Goal: Task Accomplishment & Management: Complete application form

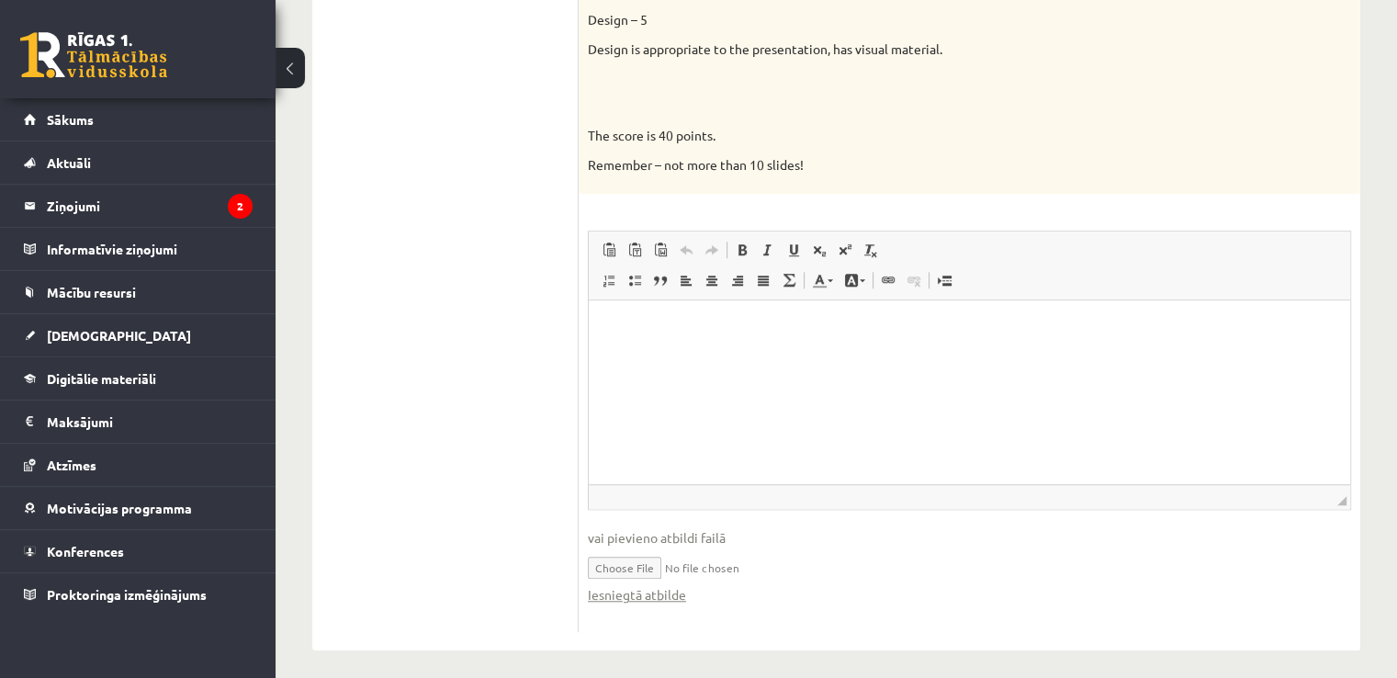
scroll to position [1458, 0]
click at [715, 567] on input "file" at bounding box center [969, 569] width 763 height 38
click at [697, 600] on div "Iesniegtā atbilde" at bounding box center [969, 597] width 763 height 19
drag, startPoint x: 689, startPoint y: 600, endPoint x: 587, endPoint y: 594, distance: 102.1
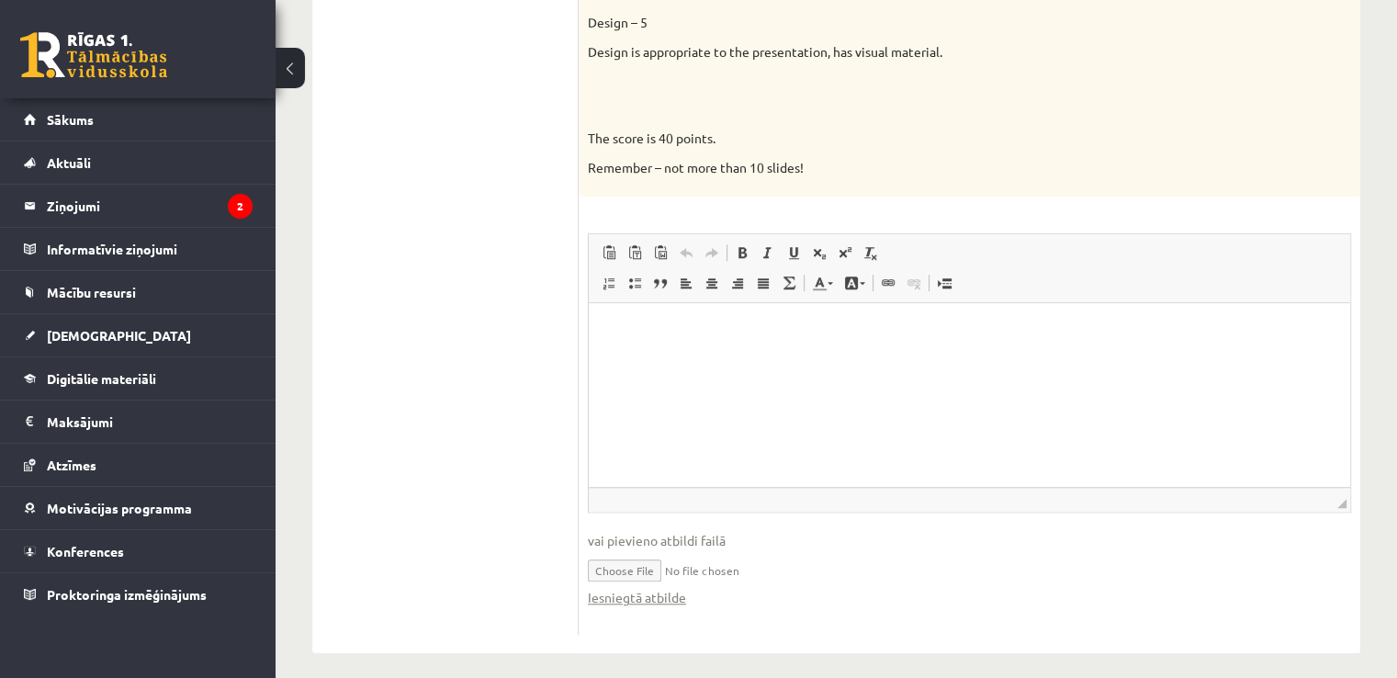
click at [669, 542] on span "vai pievieno atbildi failā" at bounding box center [969, 540] width 763 height 19
click at [644, 574] on input "file" at bounding box center [969, 569] width 763 height 38
click at [652, 573] on input "file" at bounding box center [969, 569] width 763 height 38
type input "**********"
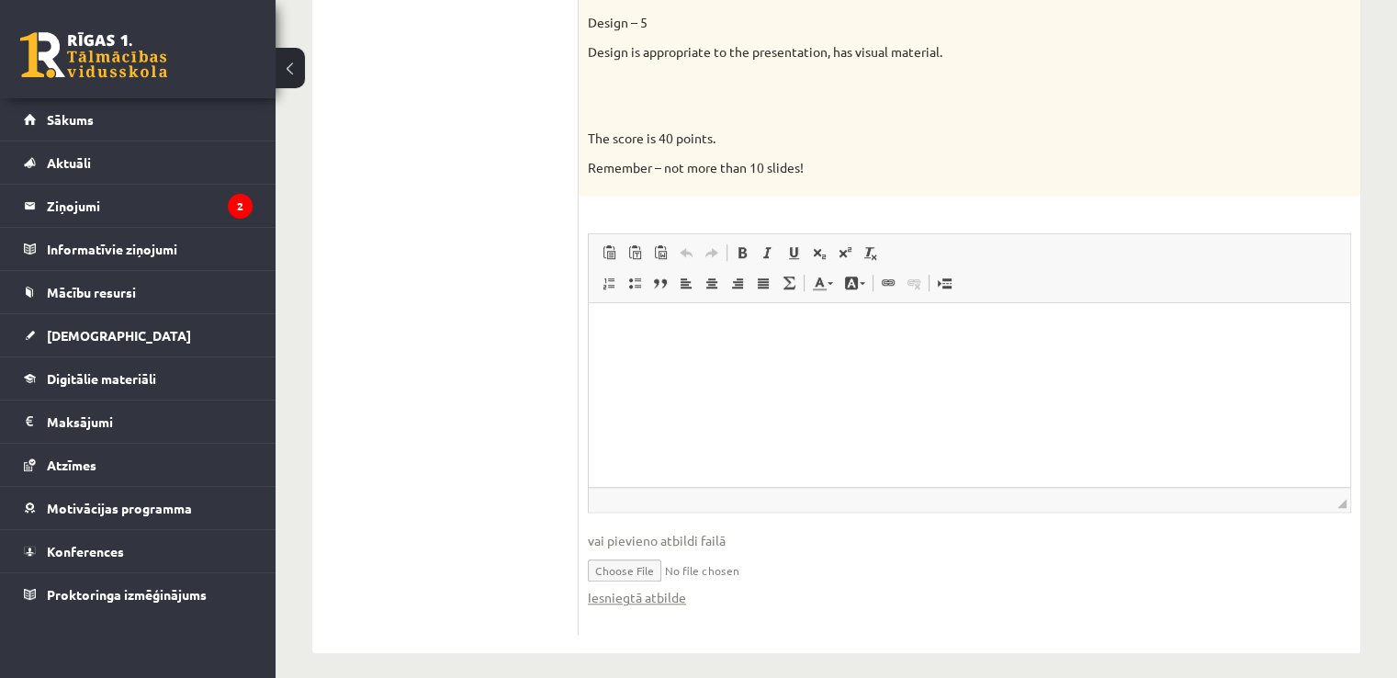
click at [751, 569] on input "file" at bounding box center [969, 569] width 763 height 38
click at [722, 575] on input "file" at bounding box center [969, 569] width 763 height 38
click at [698, 570] on input "file" at bounding box center [969, 569] width 763 height 38
click at [738, 559] on input "file" at bounding box center [969, 569] width 763 height 38
click at [666, 541] on span "vai pievieno atbildi failā" at bounding box center [969, 540] width 763 height 19
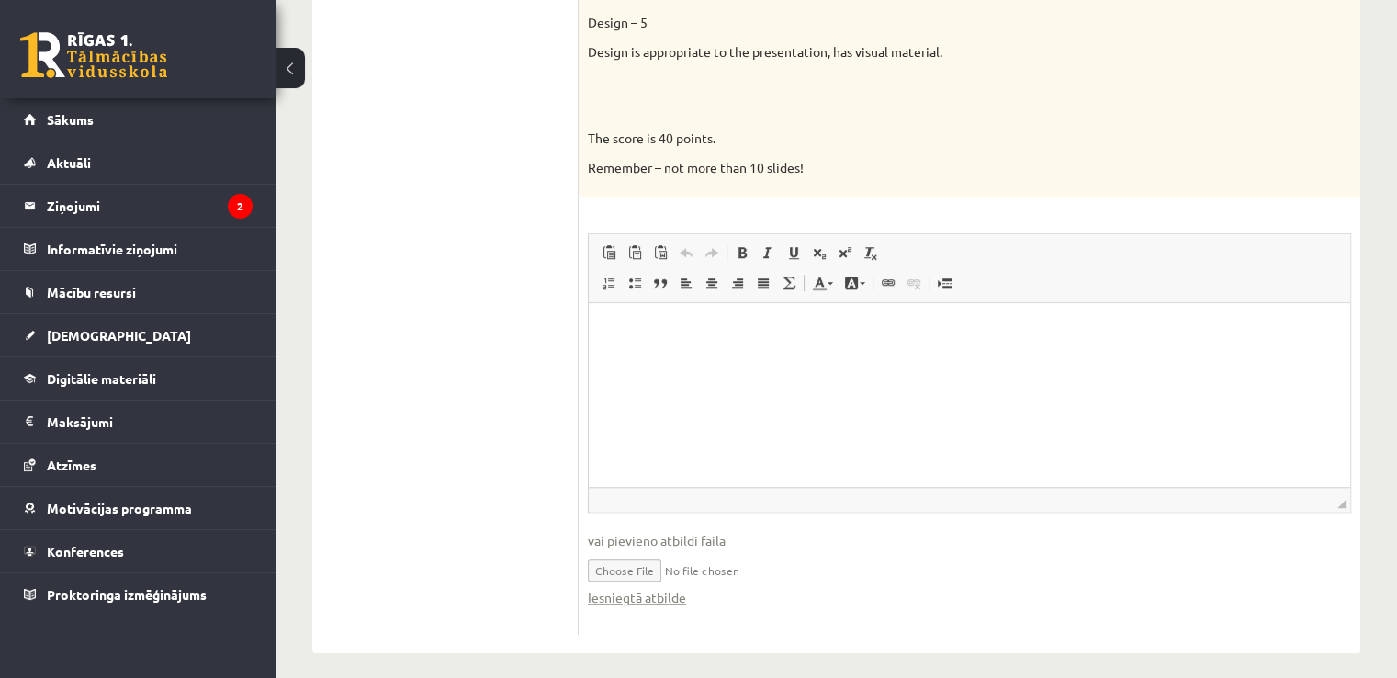
click at [667, 542] on span "vai pievieno atbildi failā" at bounding box center [969, 540] width 763 height 19
drag, startPoint x: 667, startPoint y: 542, endPoint x: 544, endPoint y: 493, distance: 132.3
click at [718, 573] on input "file" at bounding box center [969, 569] width 763 height 38
click at [643, 568] on input "file" at bounding box center [969, 569] width 763 height 38
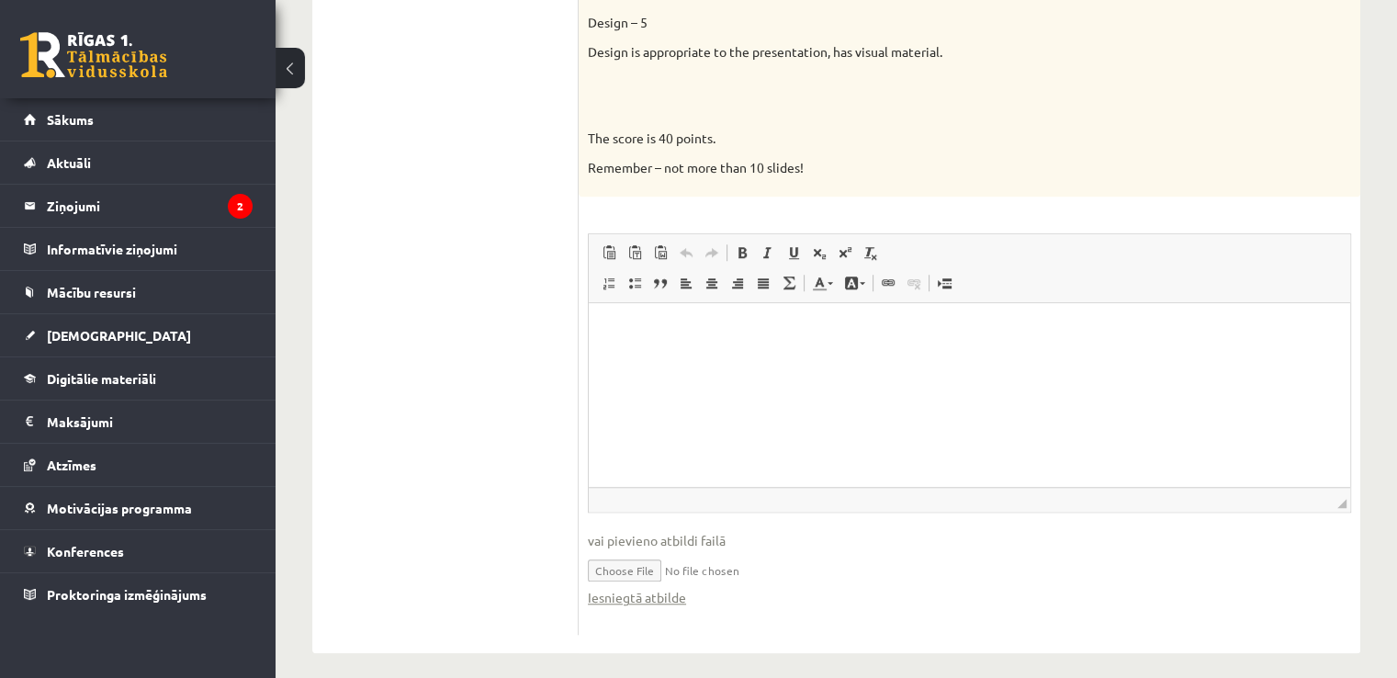
click at [637, 566] on input "file" at bounding box center [969, 569] width 763 height 38
type input "**********"
click at [761, 572] on input "file" at bounding box center [969, 569] width 763 height 38
click at [634, 569] on input "file" at bounding box center [969, 569] width 763 height 38
click at [675, 595] on link "Iesniegtā atbilde" at bounding box center [637, 597] width 98 height 19
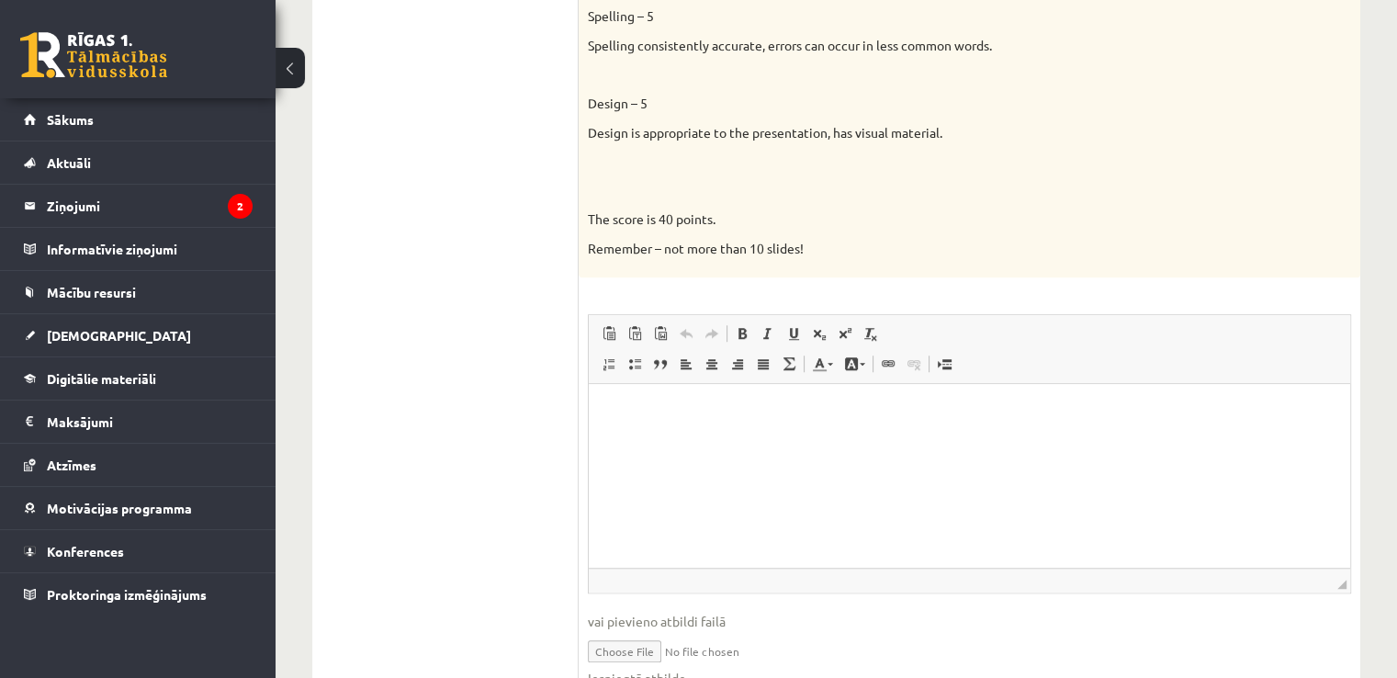
scroll to position [1470, 0]
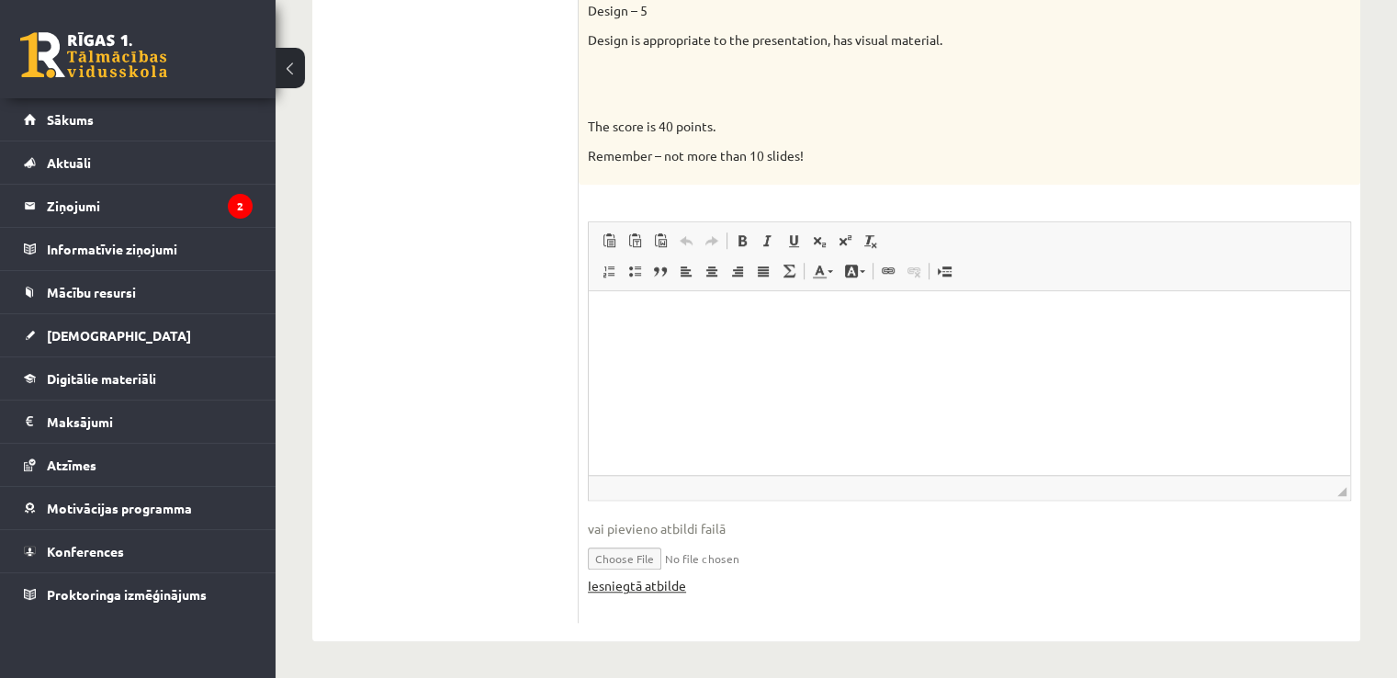
click at [658, 584] on link "Iesniegtā atbilde" at bounding box center [637, 585] width 98 height 19
click at [655, 590] on link "Iesniegtā atbilde" at bounding box center [637, 585] width 98 height 19
click at [707, 313] on p "Визуальный текстовый редактор, wiswyg-editor-user-answer-47433901280780" at bounding box center [969, 319] width 725 height 19
drag, startPoint x: 679, startPoint y: 305, endPoint x: 629, endPoint y: 329, distance: 55.0
click at [629, 329] on html at bounding box center [969, 319] width 761 height 56
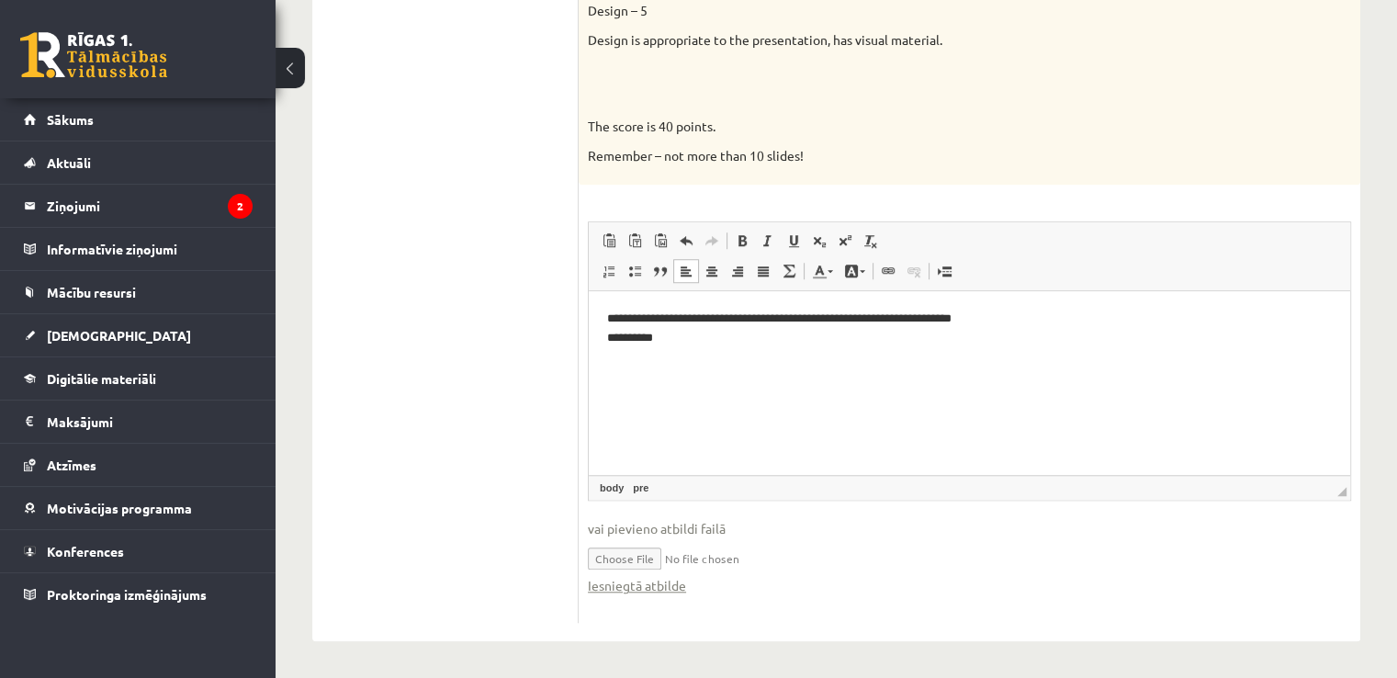
click at [650, 556] on input "file" at bounding box center [969, 557] width 763 height 38
type input "**********"
click at [674, 578] on link "Iesniegtā atbilde" at bounding box center [637, 585] width 98 height 19
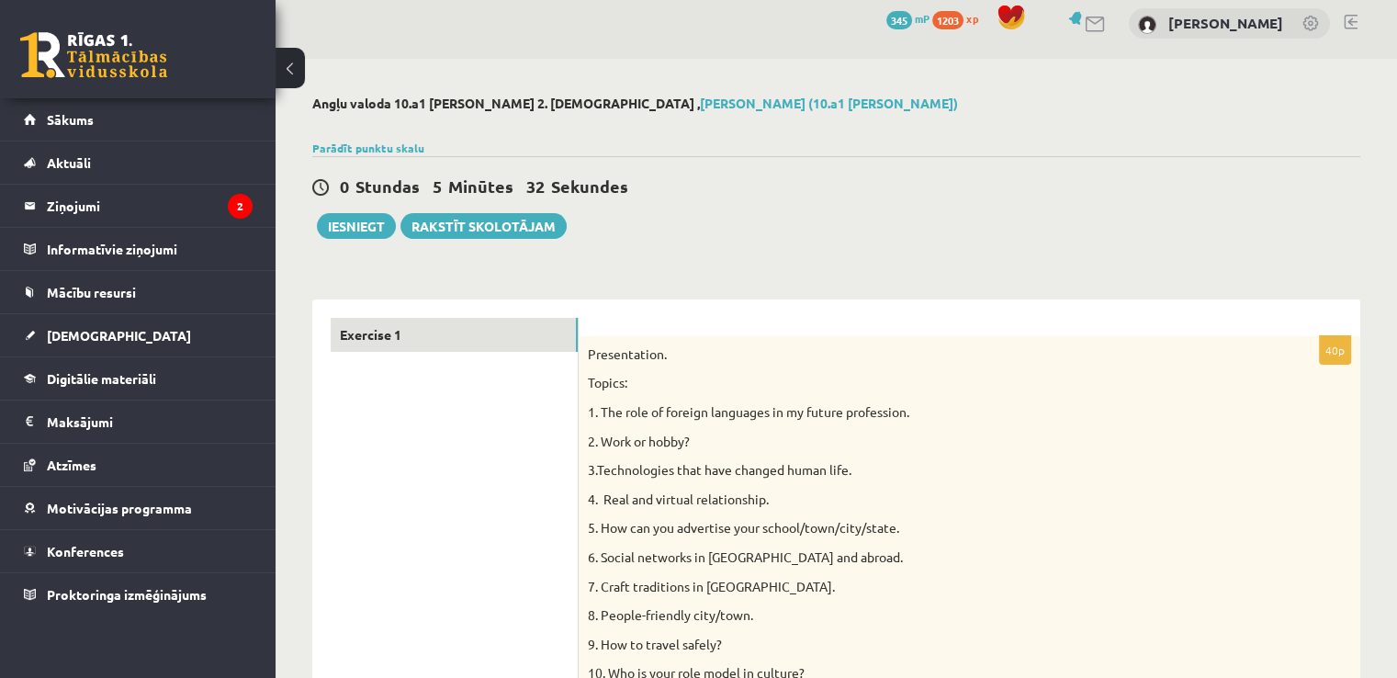
scroll to position [0, 0]
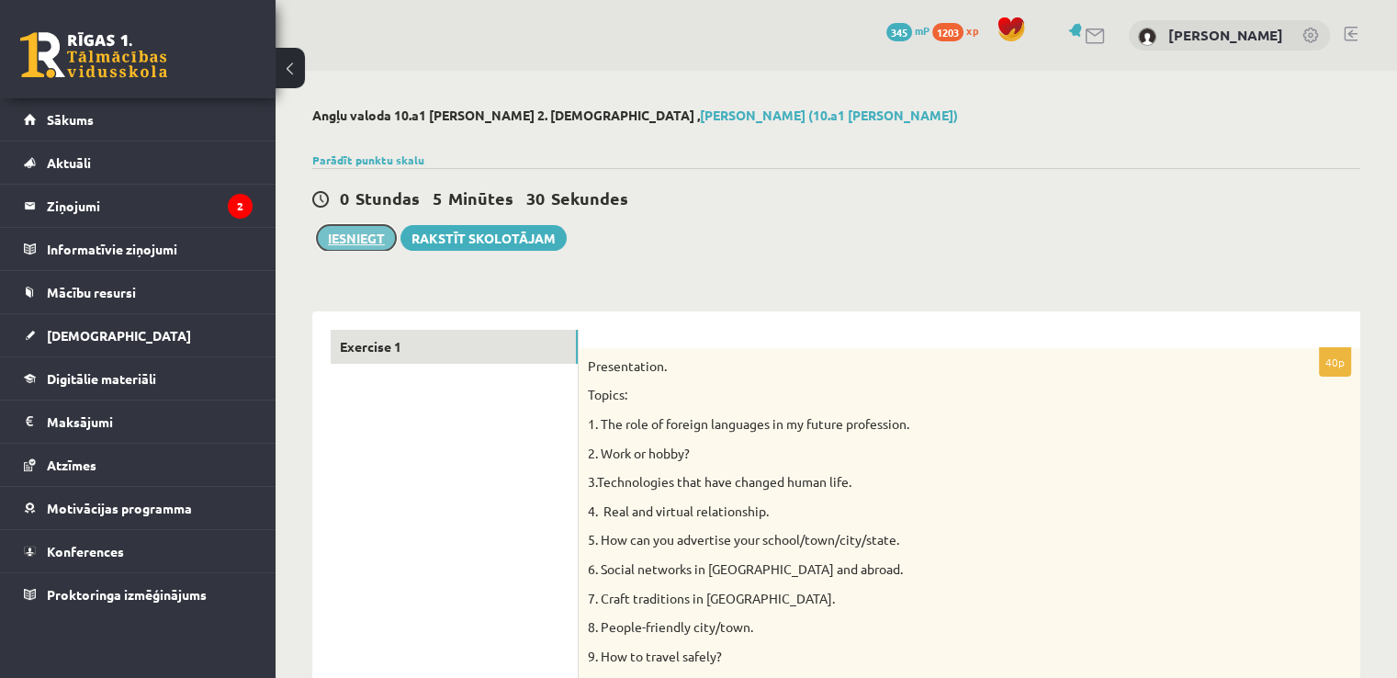
click at [358, 240] on button "Iesniegt" at bounding box center [356, 238] width 79 height 26
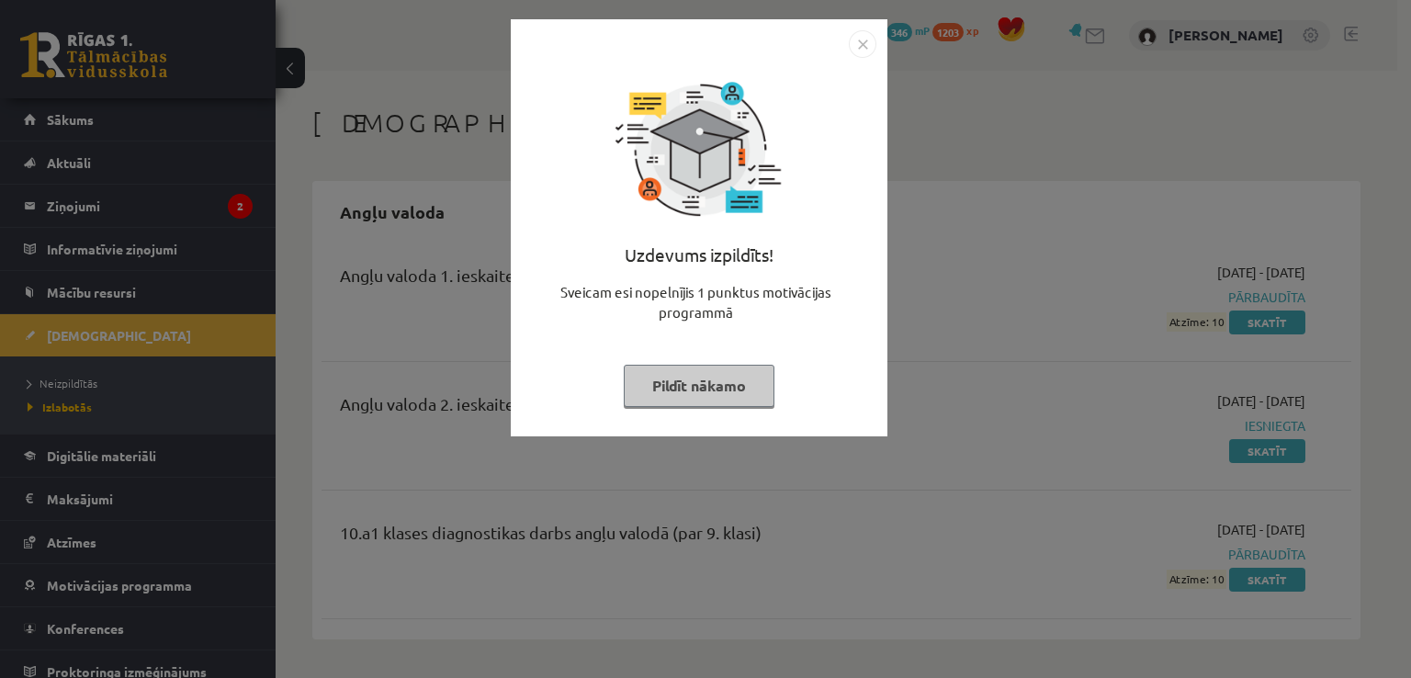
click at [871, 47] on img "Close" at bounding box center [863, 44] width 28 height 28
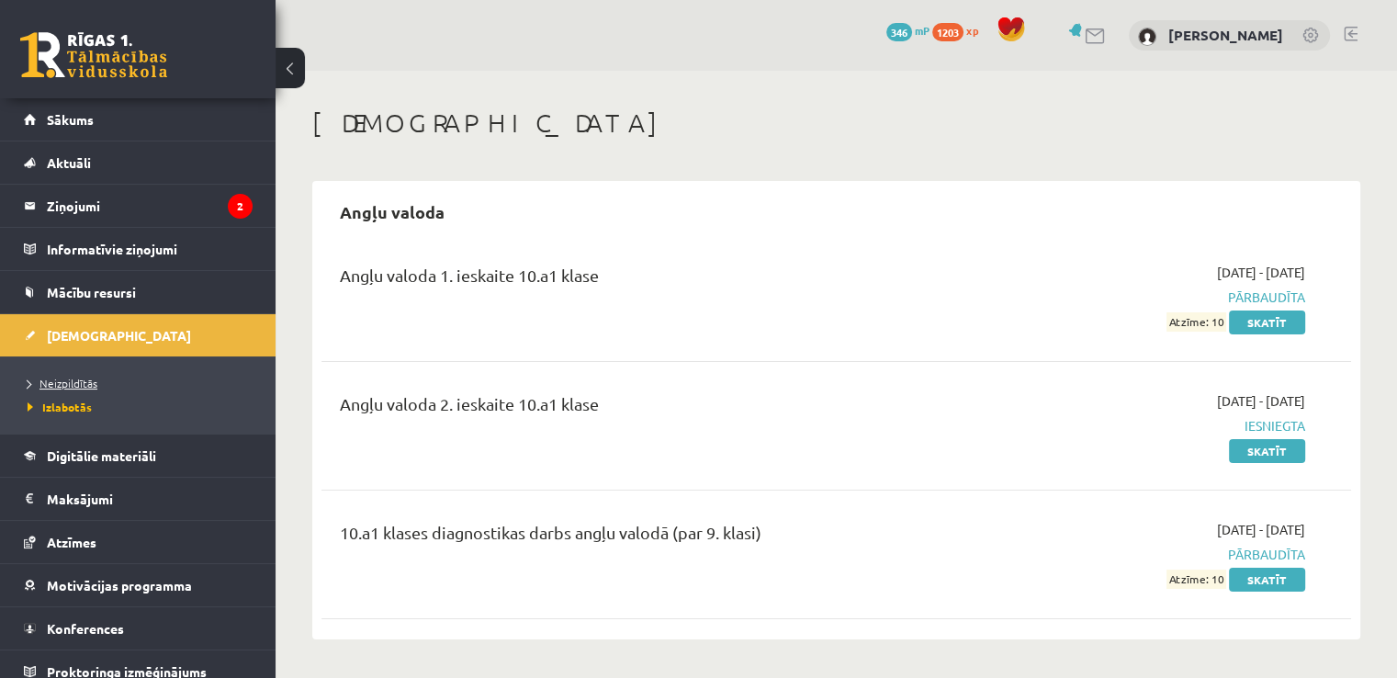
click at [103, 377] on link "Neizpildītās" at bounding box center [143, 383] width 230 height 17
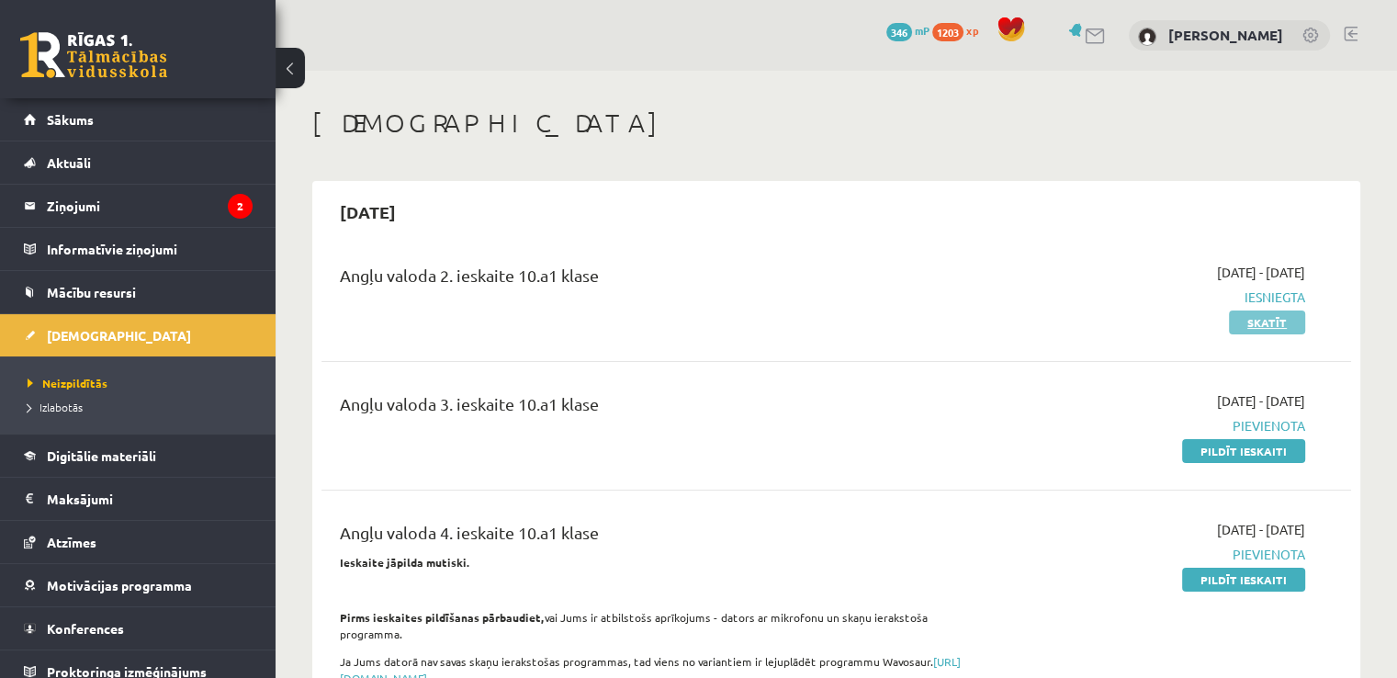
click at [1253, 314] on link "Skatīt" at bounding box center [1267, 322] width 76 height 24
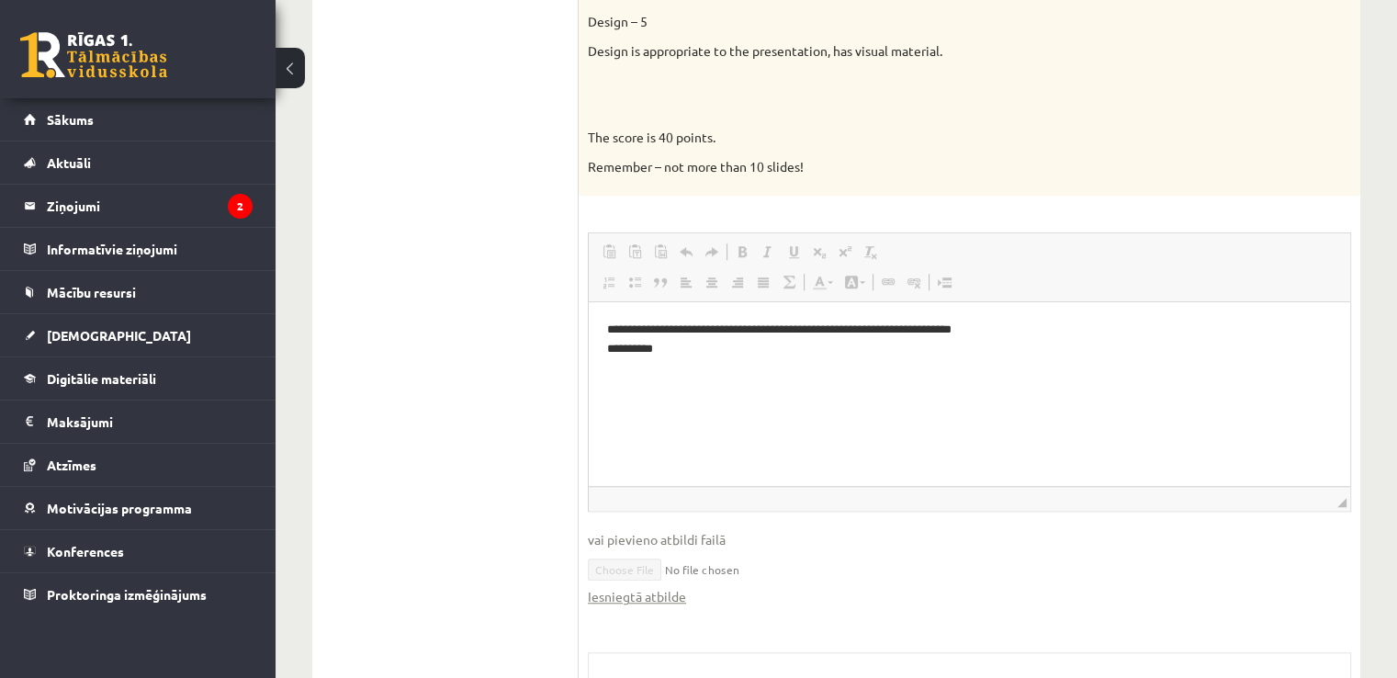
scroll to position [1643, 0]
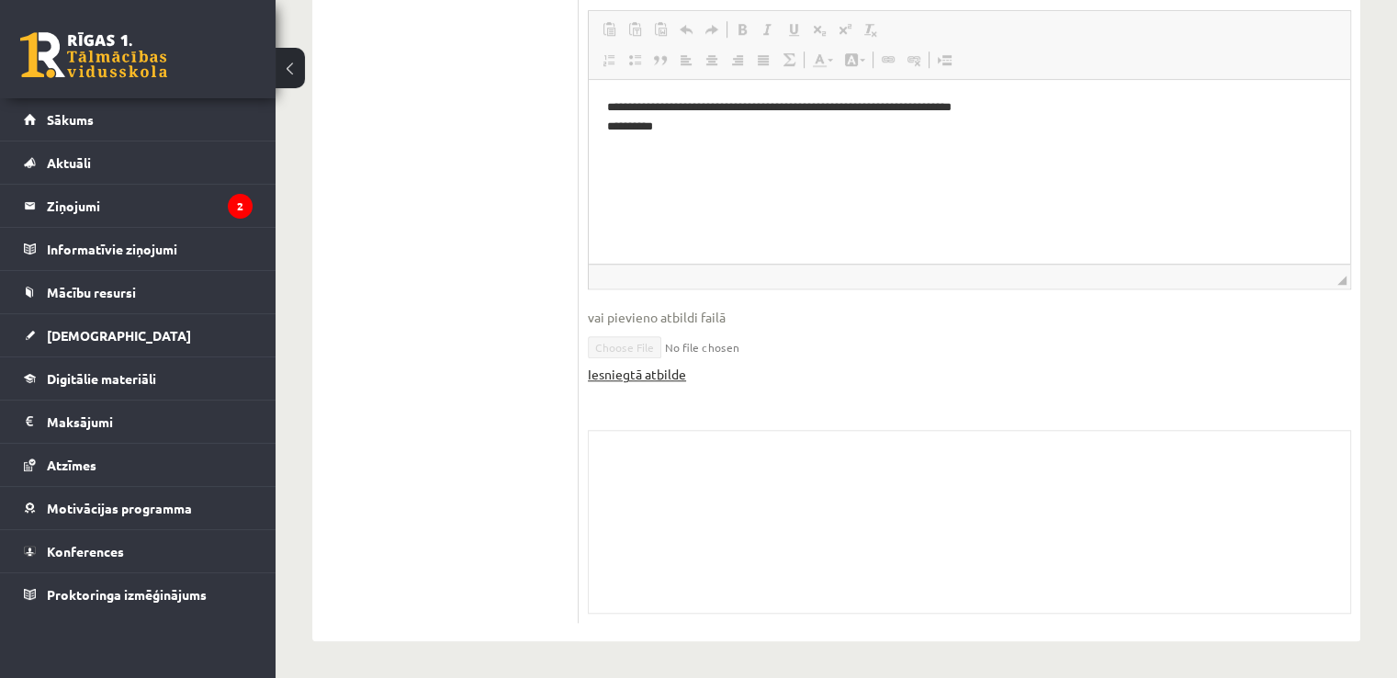
click at [659, 380] on link "Iesniegtā atbilde" at bounding box center [637, 374] width 98 height 19
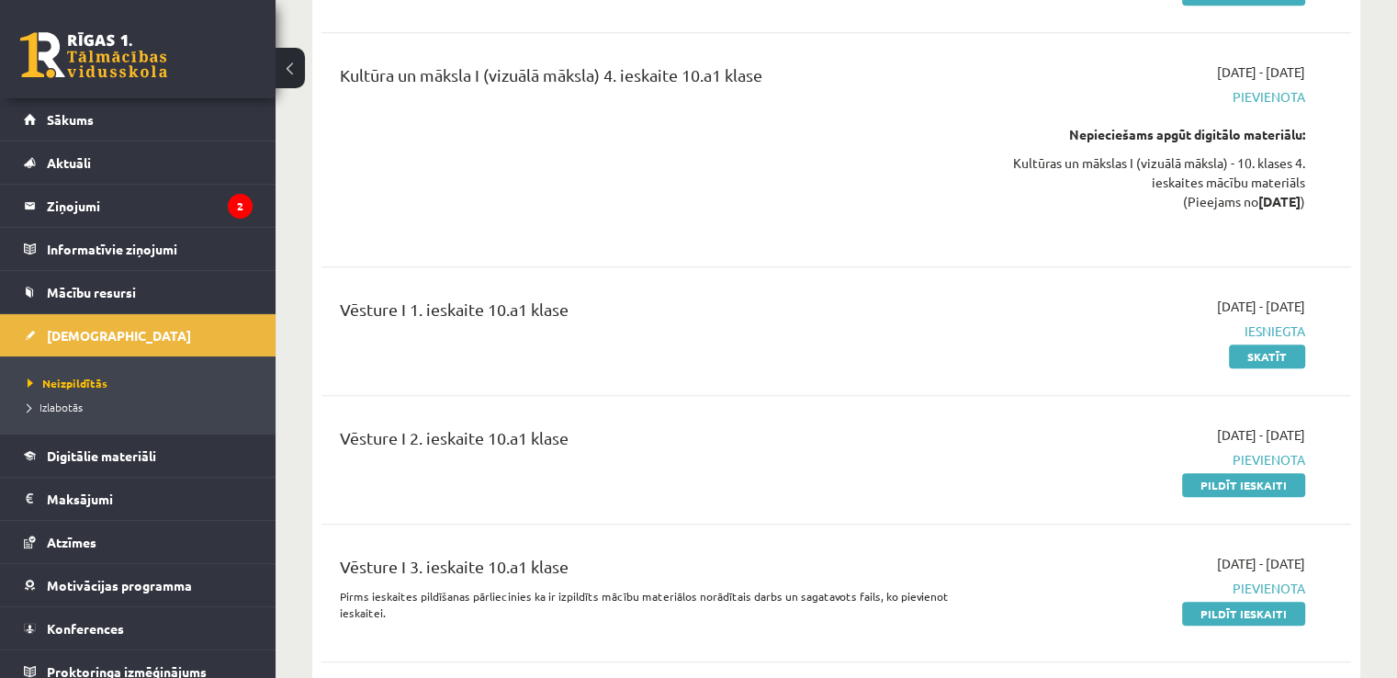
scroll to position [1286, 0]
click at [1238, 471] on link "Pildīt ieskaiti" at bounding box center [1243, 483] width 123 height 24
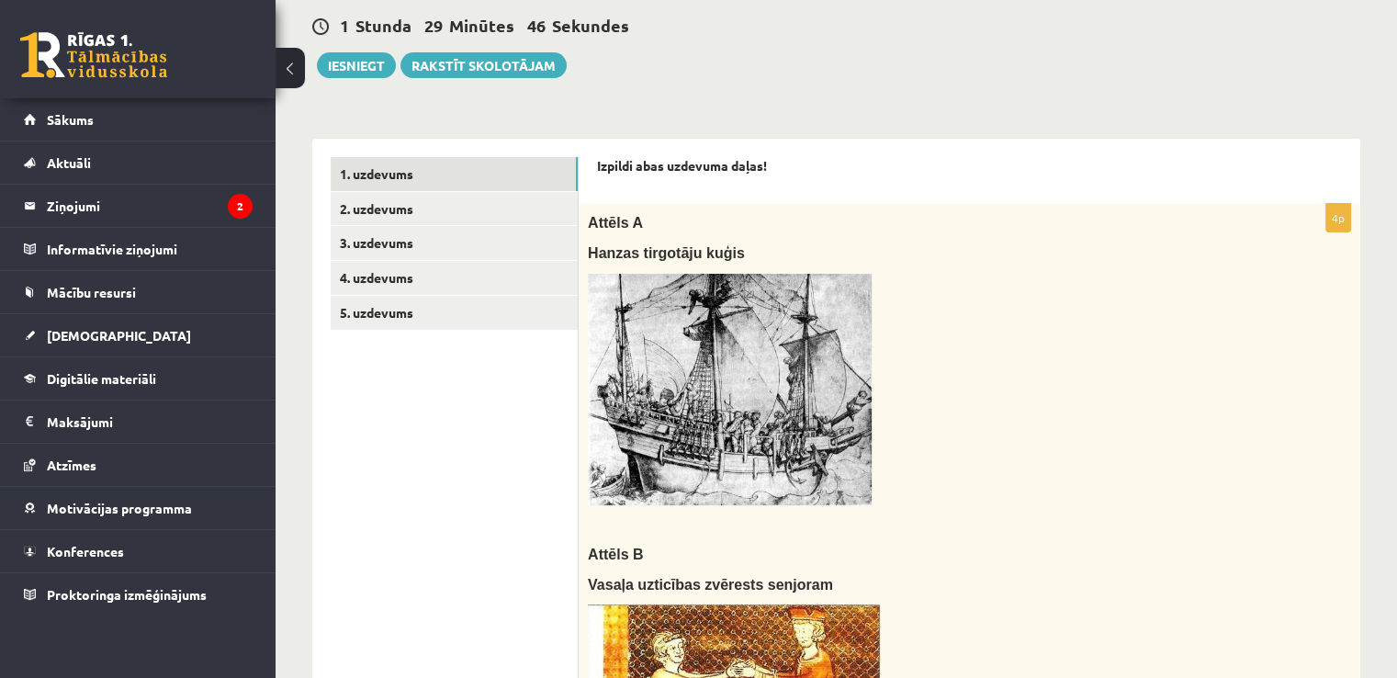
scroll to position [152, 0]
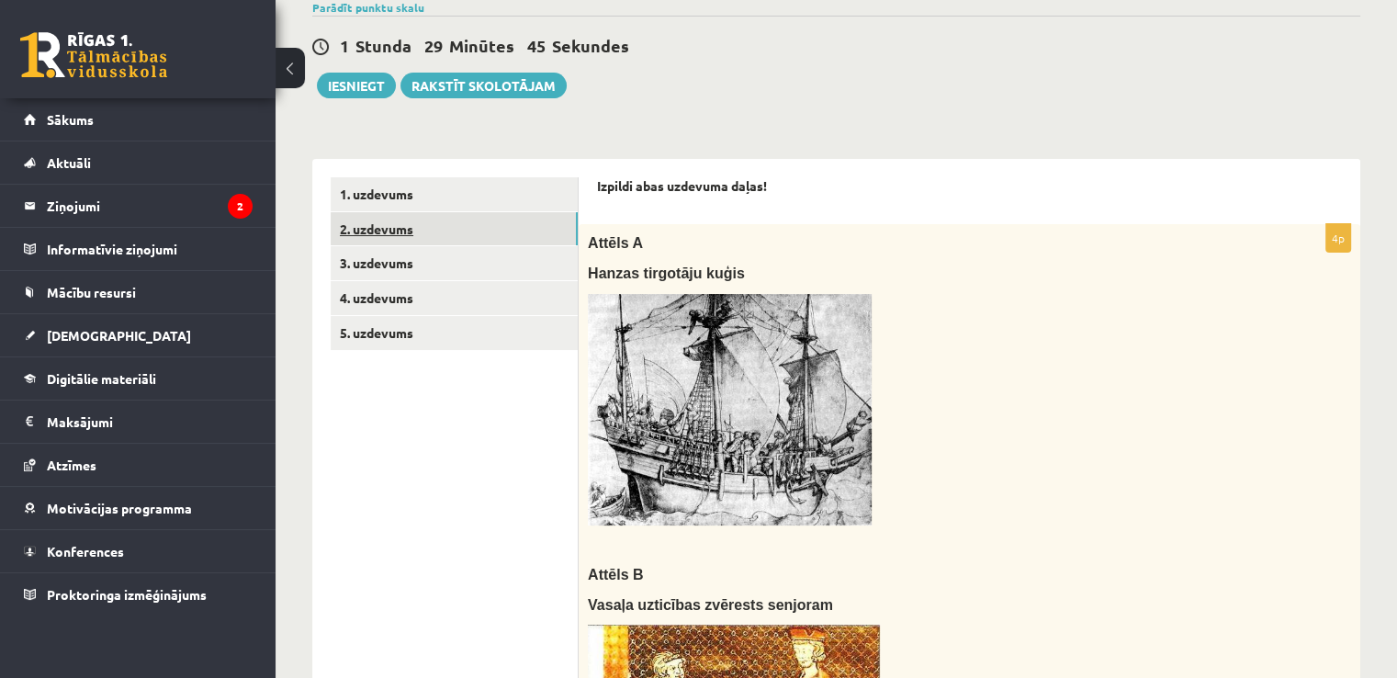
click at [405, 227] on link "2. uzdevums" at bounding box center [454, 229] width 247 height 34
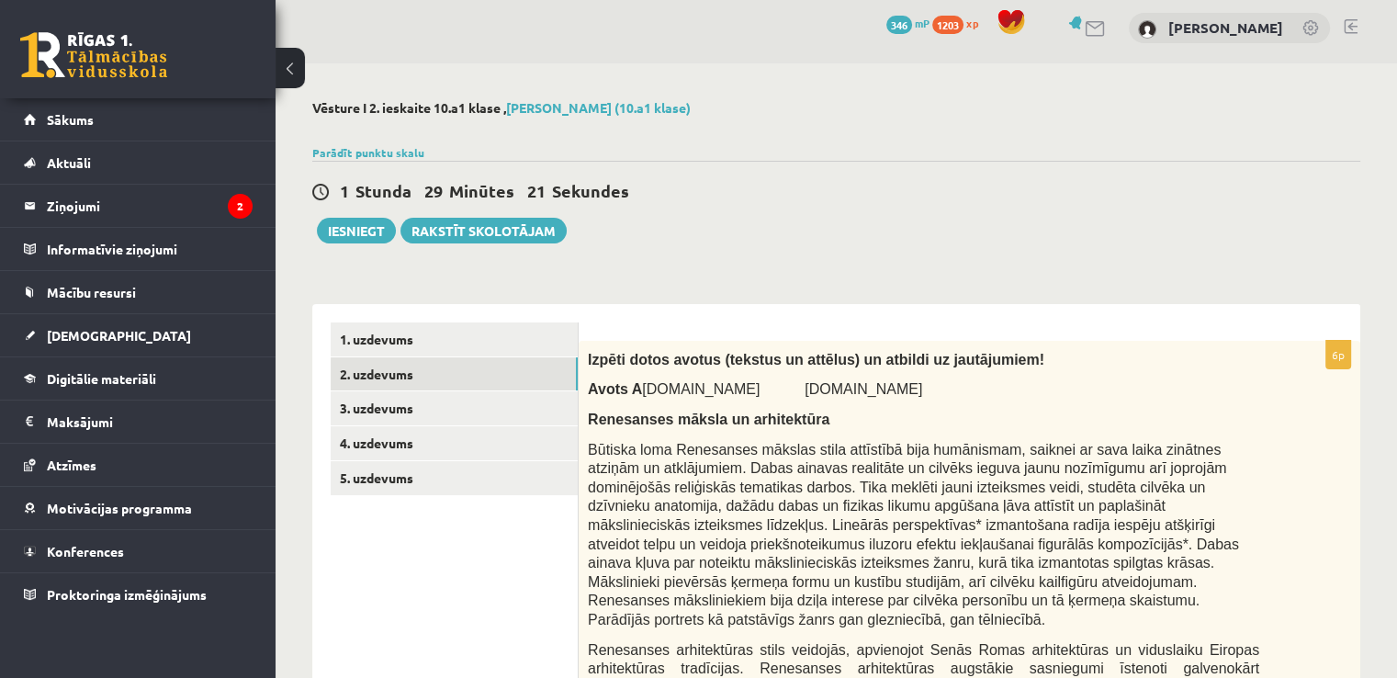
scroll to position [0, 0]
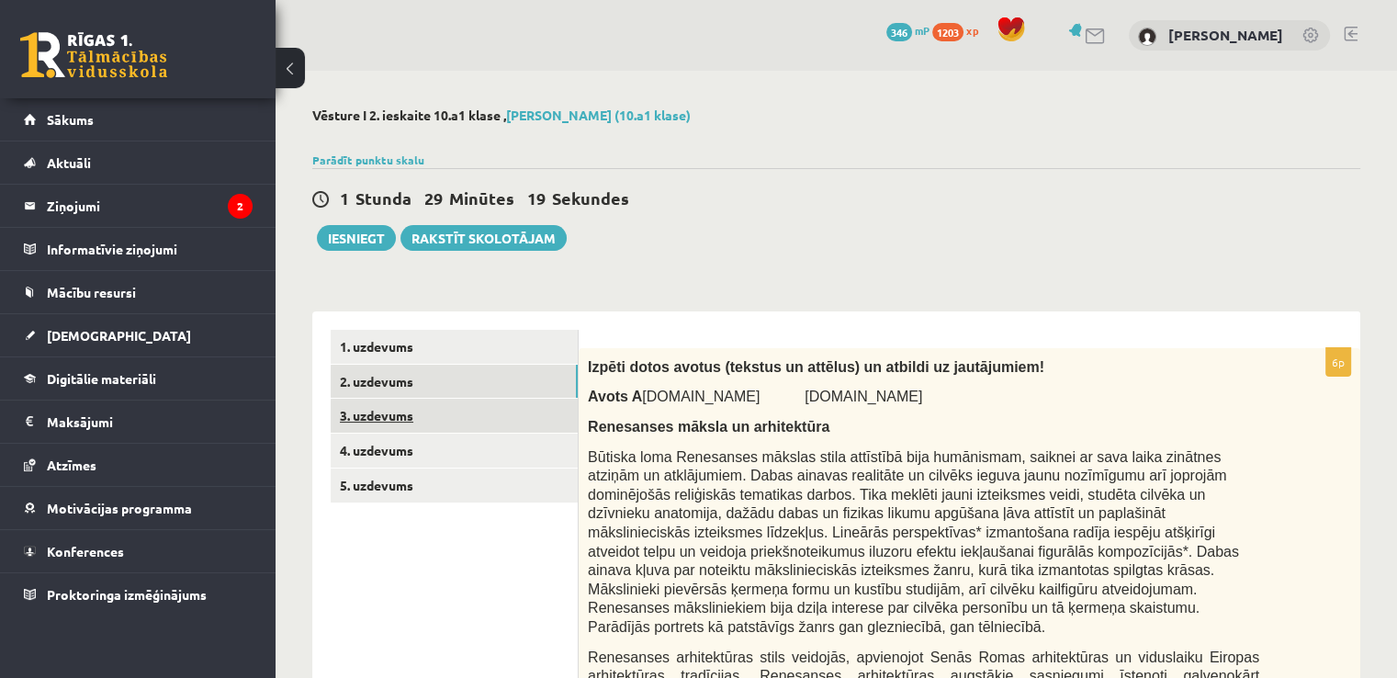
click at [422, 416] on link "3. uzdevums" at bounding box center [454, 416] width 247 height 34
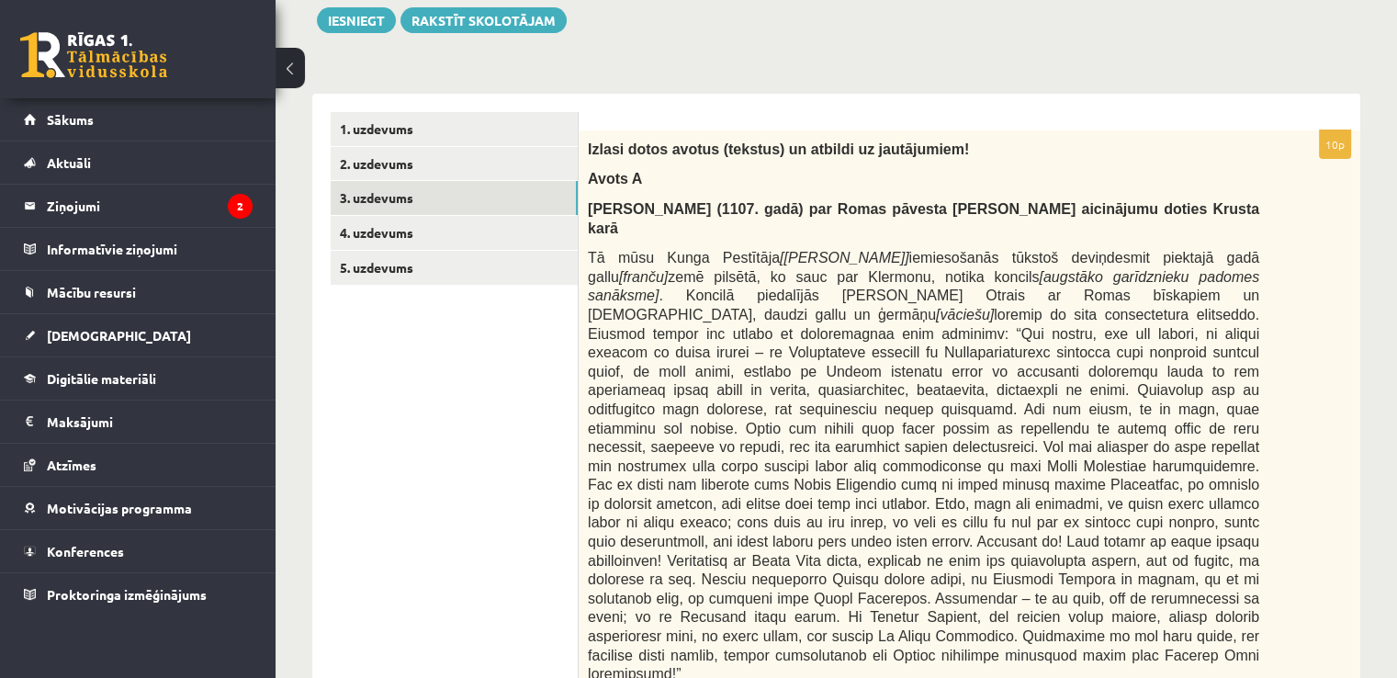
scroll to position [208, 0]
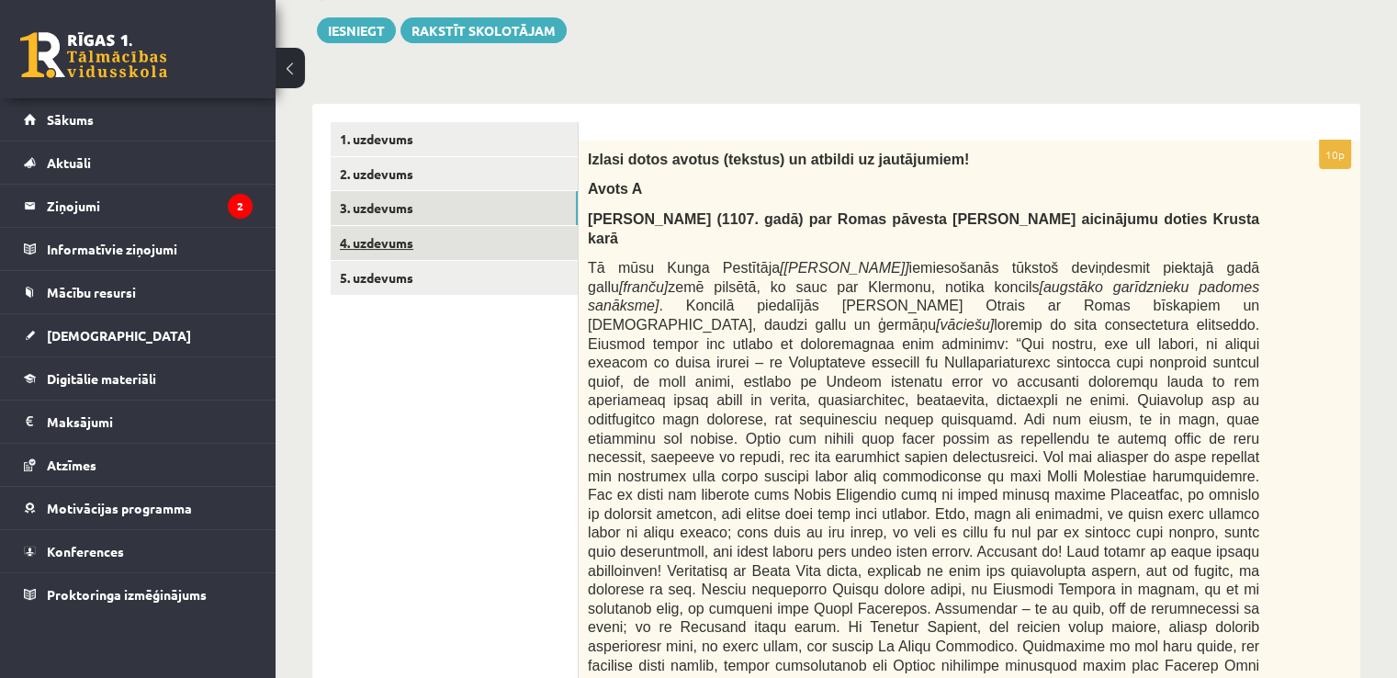
click at [422, 247] on link "4. uzdevums" at bounding box center [454, 243] width 247 height 34
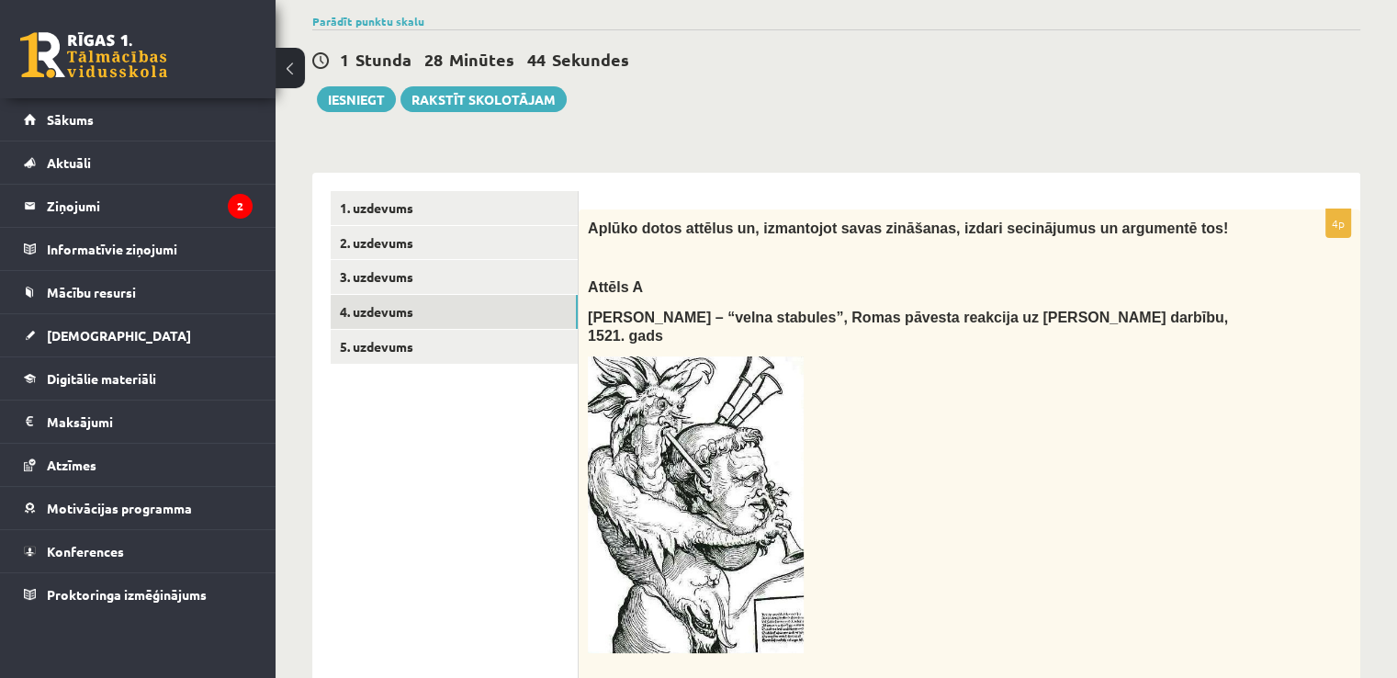
scroll to position [141, 0]
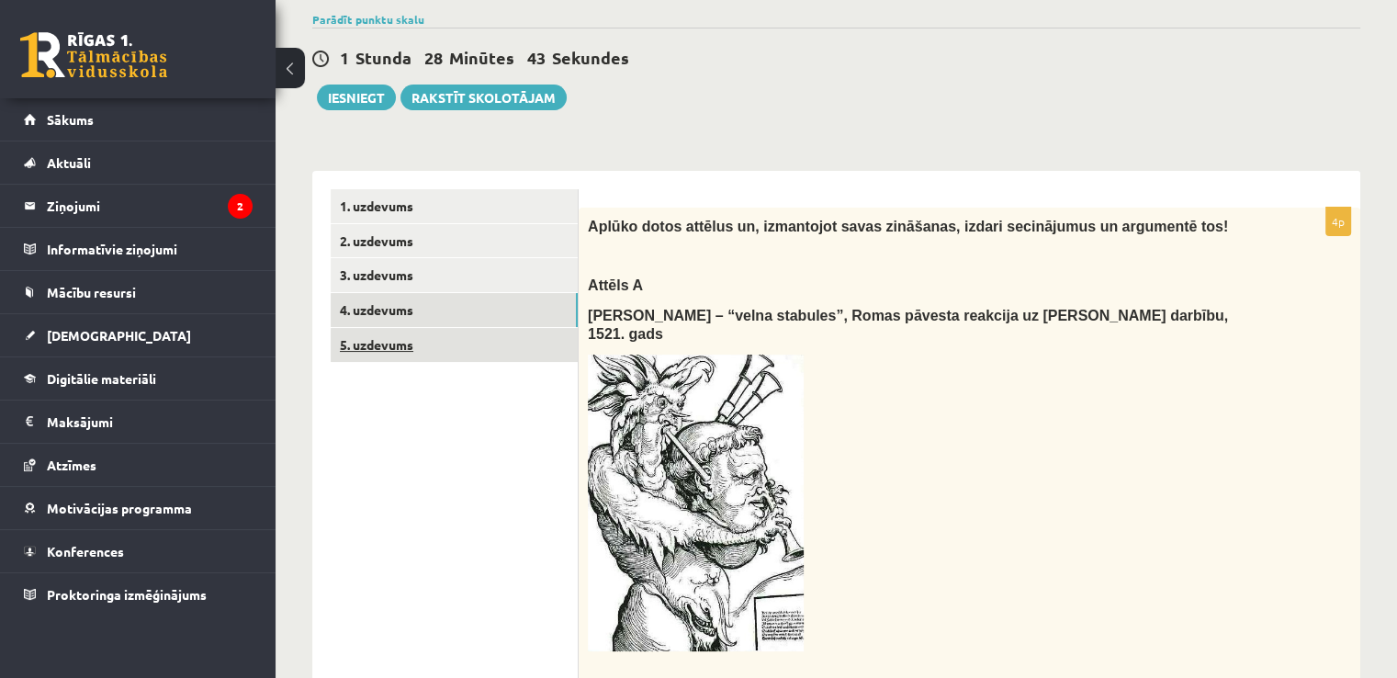
click at [437, 344] on link "5. uzdevums" at bounding box center [454, 345] width 247 height 34
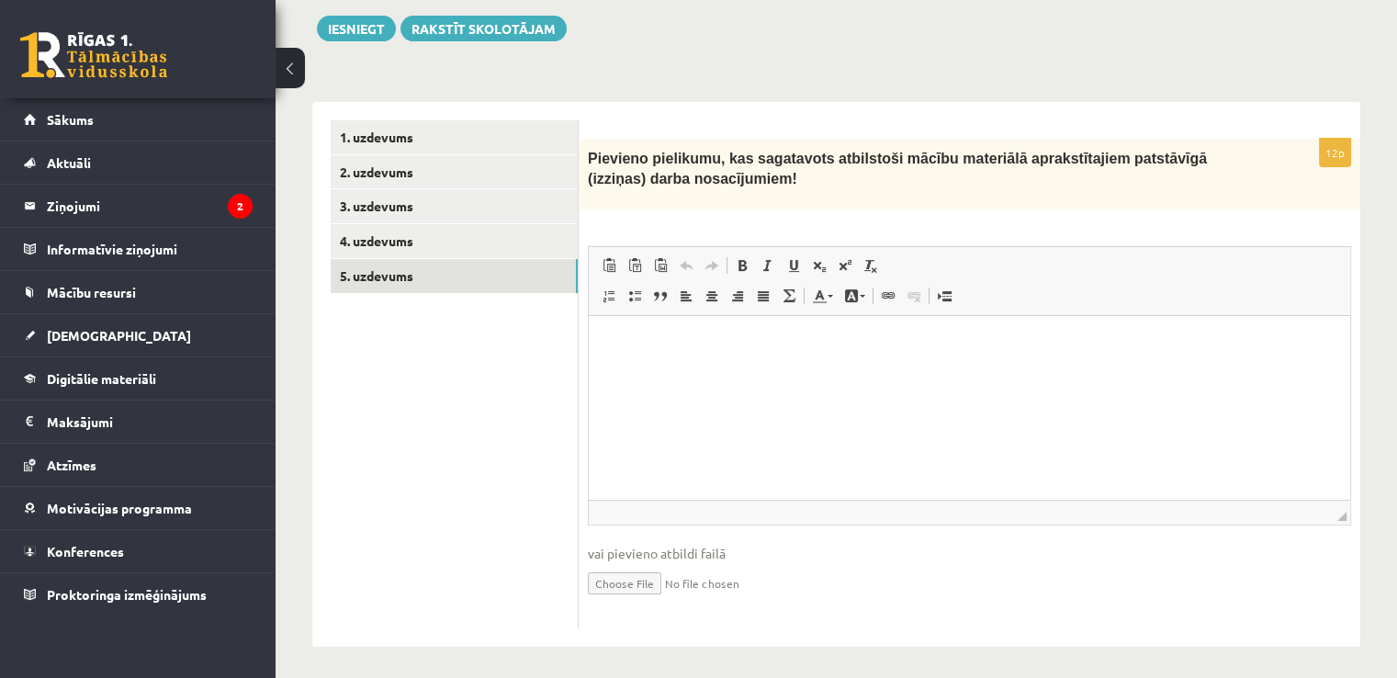
scroll to position [214, 0]
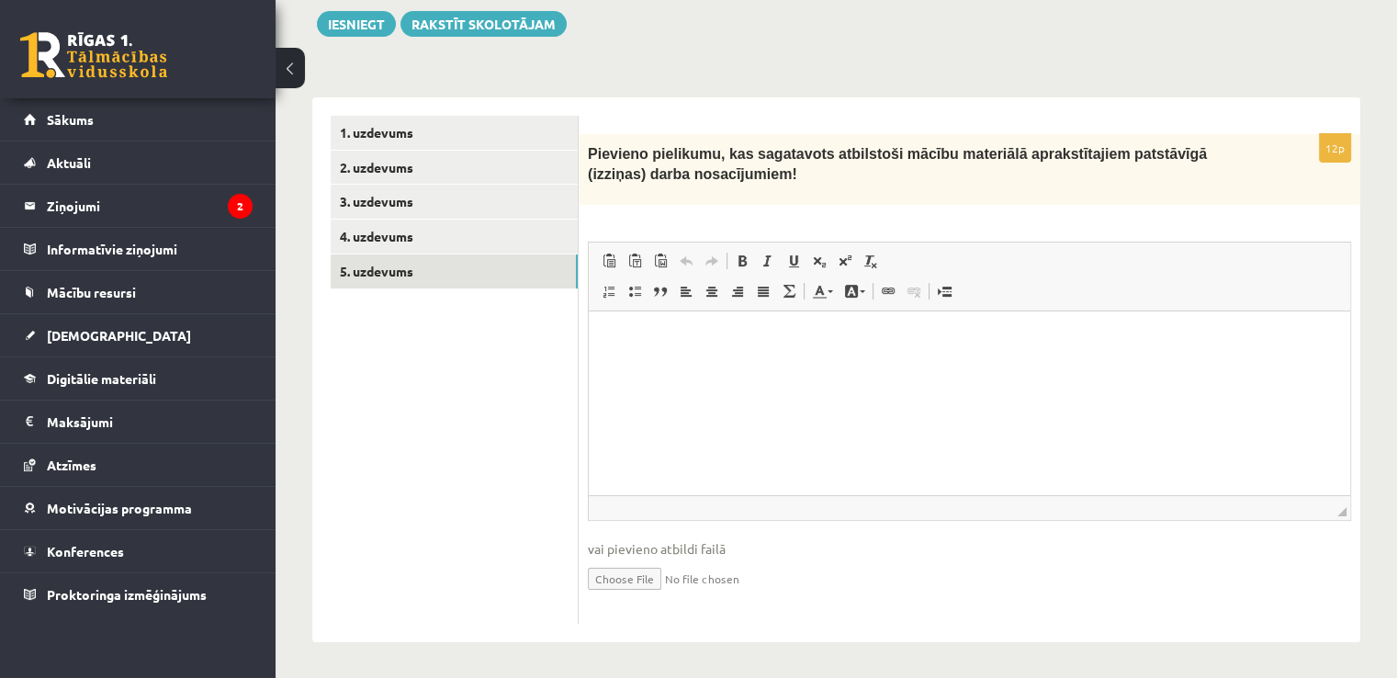
click at [634, 583] on input "file" at bounding box center [969, 577] width 763 height 38
click at [617, 586] on input "file" at bounding box center [969, 577] width 763 height 38
type input "**********"
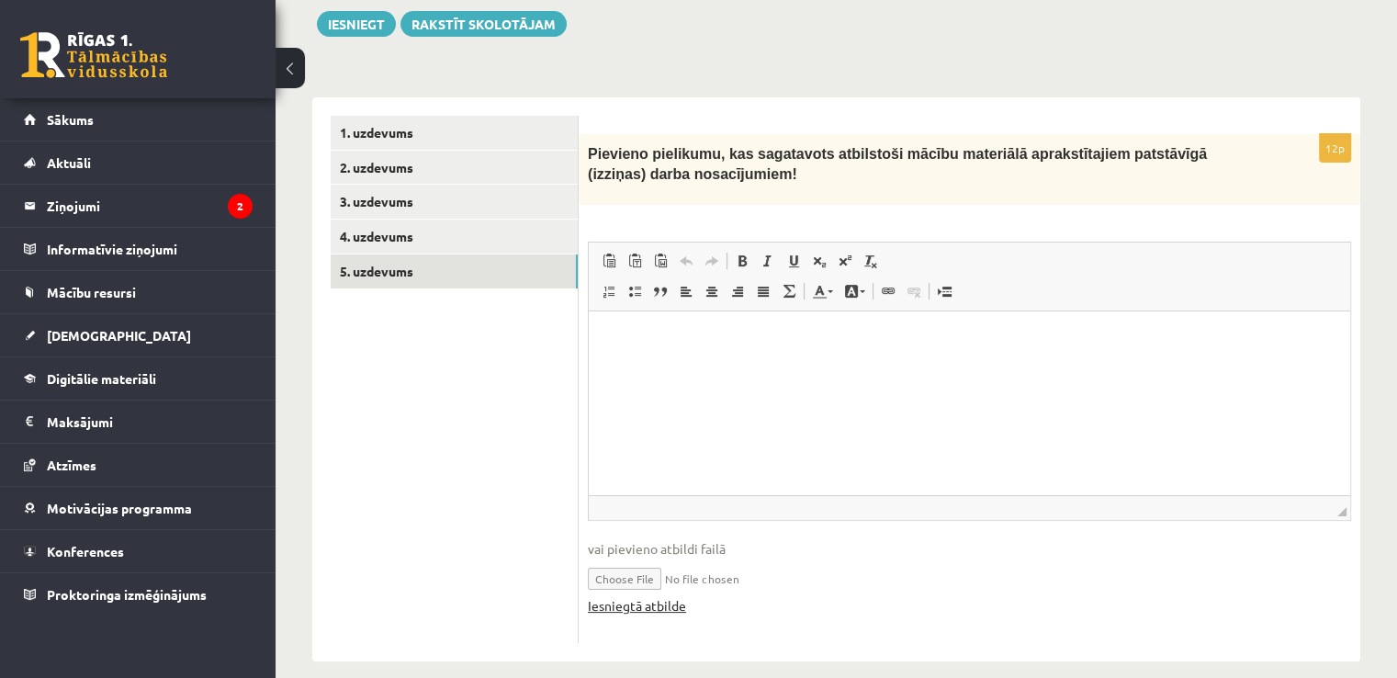
click at [670, 603] on link "Iesniegtā atbilde" at bounding box center [637, 605] width 98 height 19
click at [682, 335] on p "Визуальный текстовый редактор, wiswyg-editor-user-answer-47433774909500" at bounding box center [969, 338] width 725 height 19
click at [681, 344] on p "Визуальный текстовый редактор, wiswyg-editor-user-answer-47433774909500" at bounding box center [969, 338] width 725 height 19
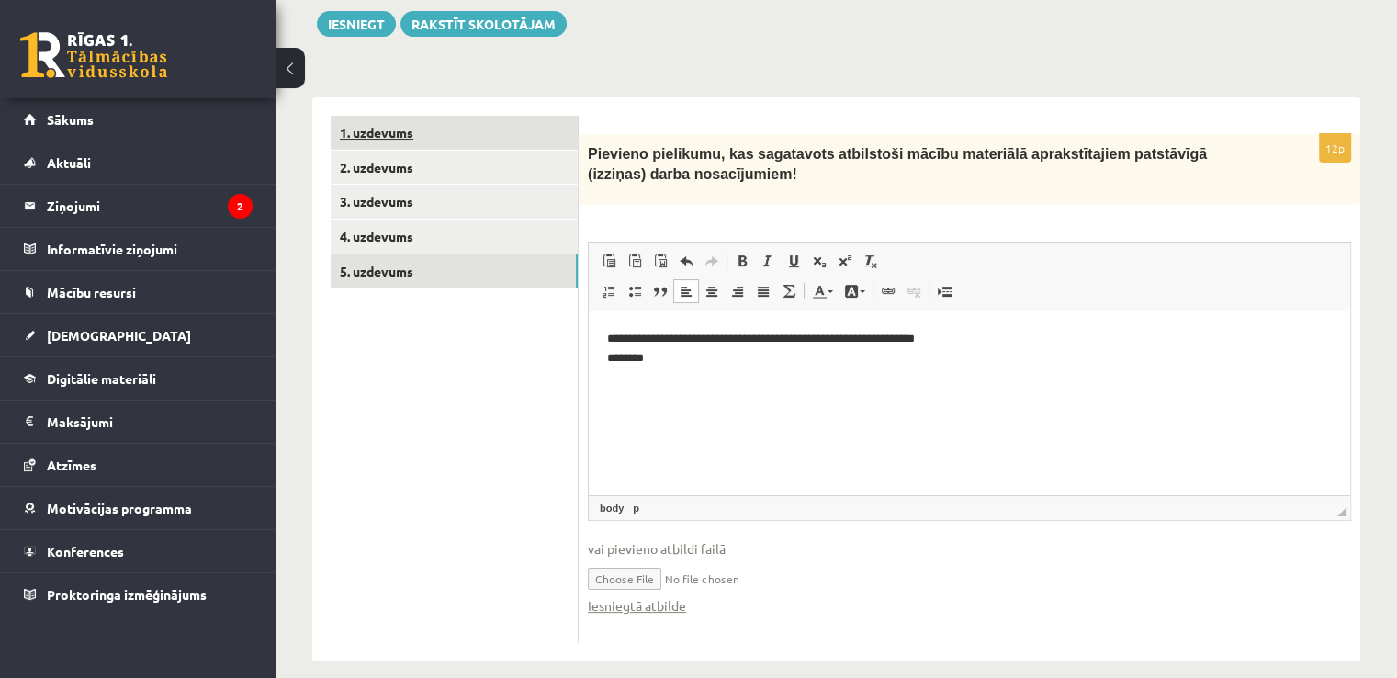
click at [393, 139] on link "1. uzdevums" at bounding box center [454, 133] width 247 height 34
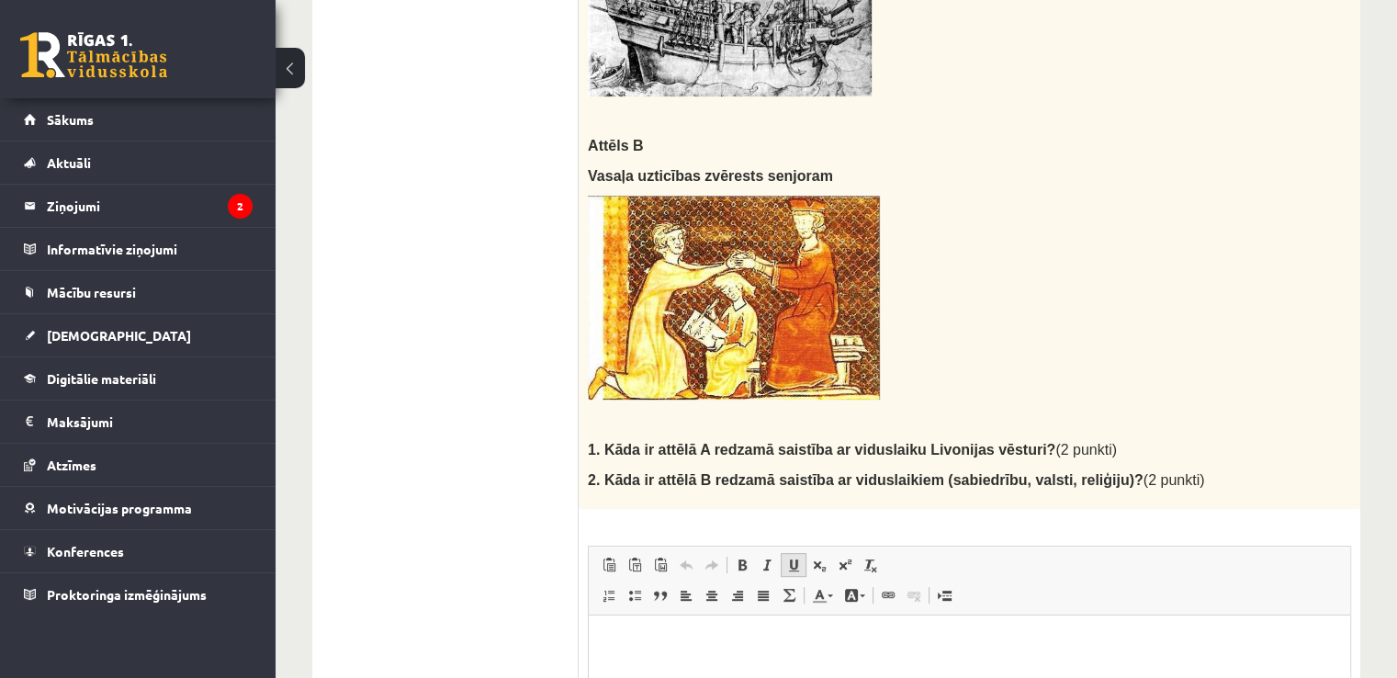
scroll to position [900, 0]
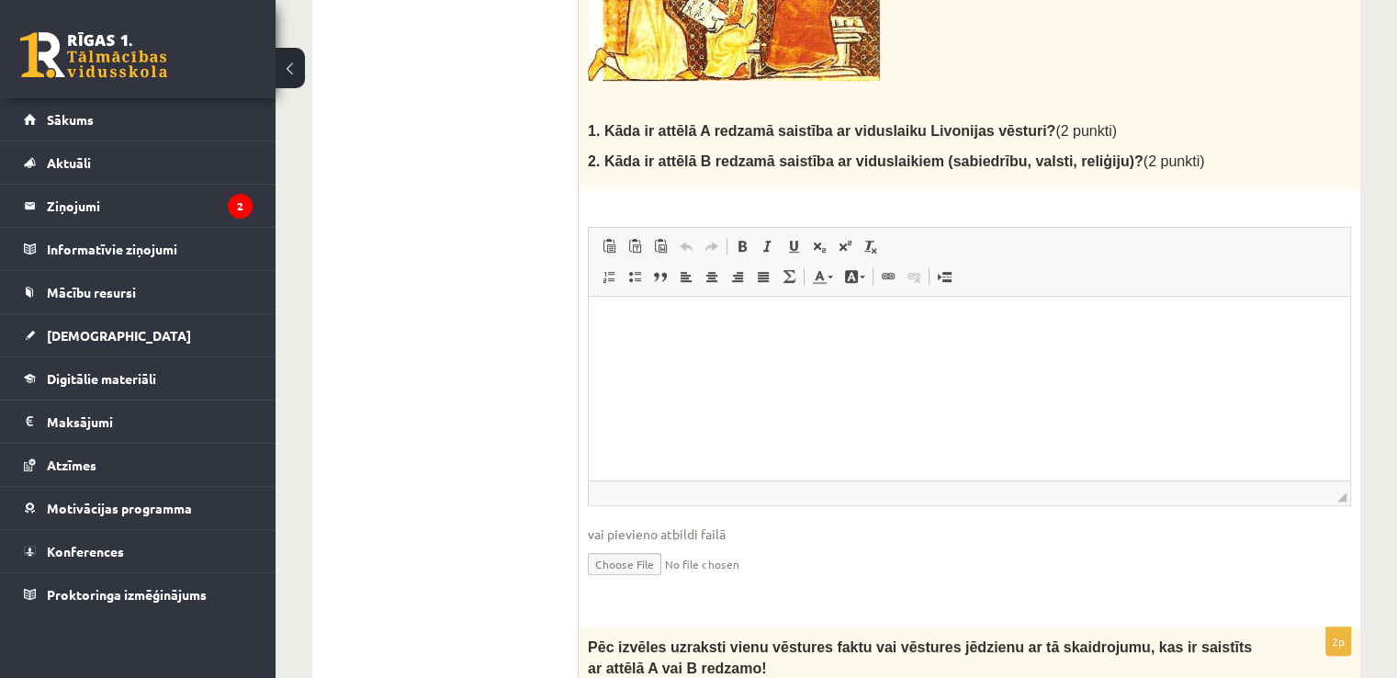
click at [769, 333] on p "Визуальный текстовый редактор, wiswyg-editor-user-answer-47434017556520" at bounding box center [969, 324] width 725 height 19
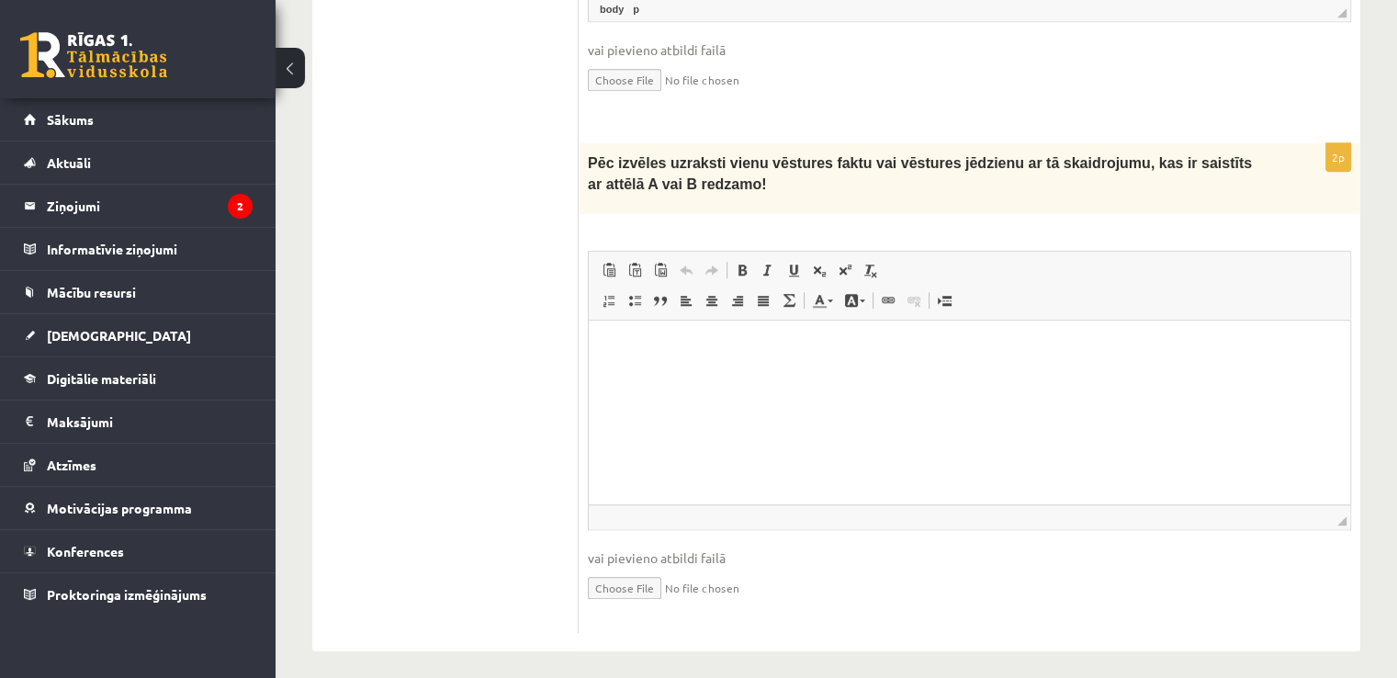
scroll to position [1386, 0]
click at [823, 344] on p "Визуальный текстовый редактор, wiswyg-editor-user-answer-47433997510320" at bounding box center [969, 345] width 725 height 19
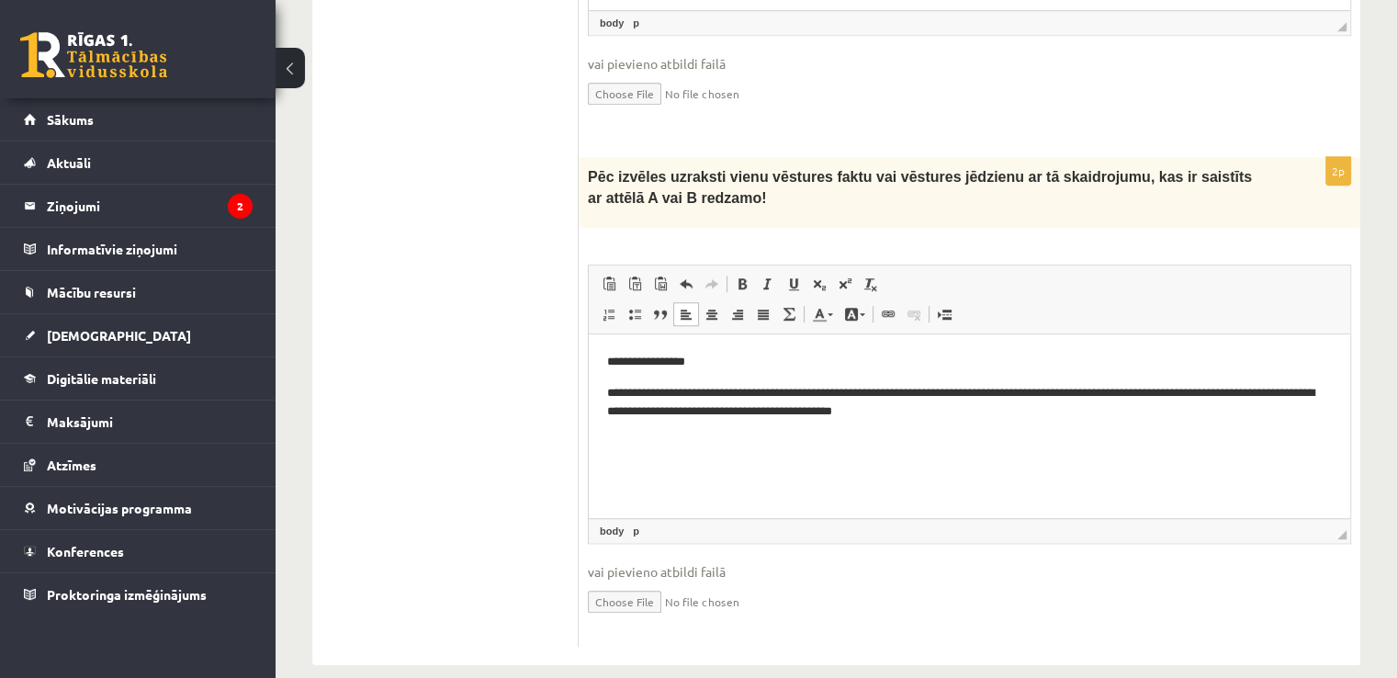
scroll to position [1392, 0]
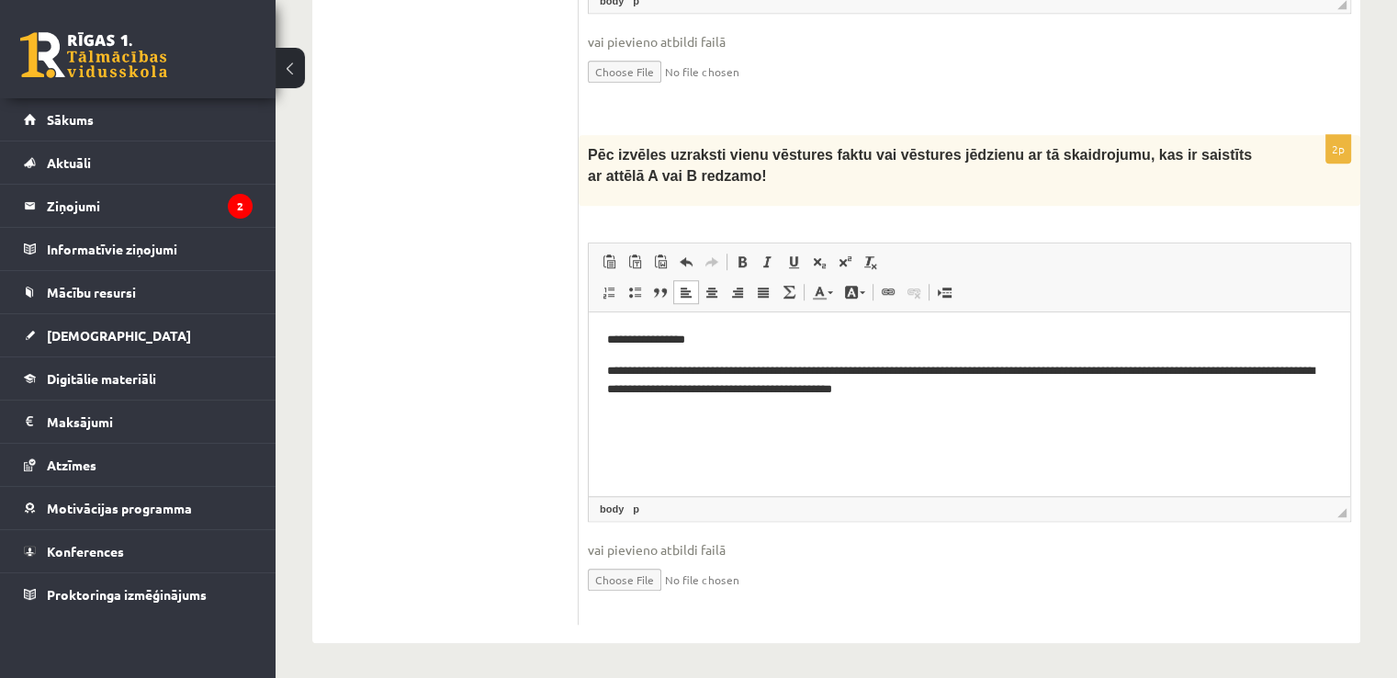
click at [614, 369] on p "**********" at bounding box center [970, 380] width 726 height 39
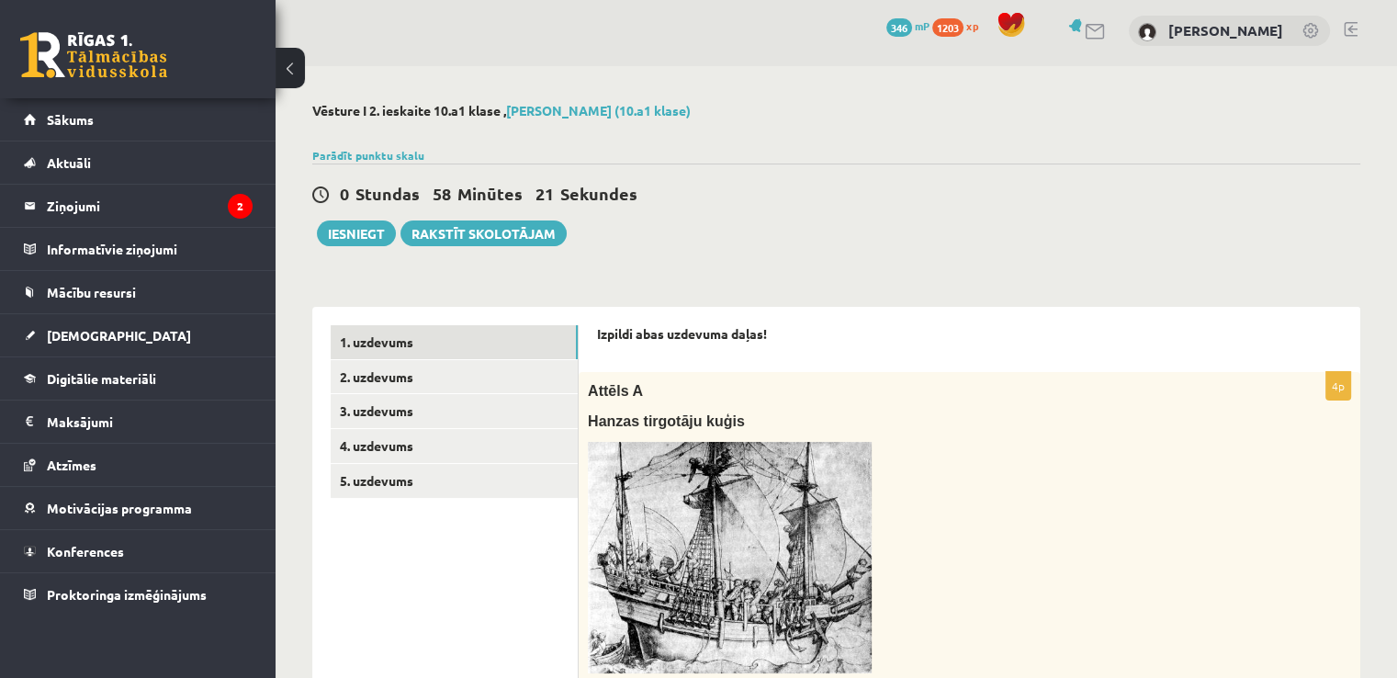
scroll to position [0, 0]
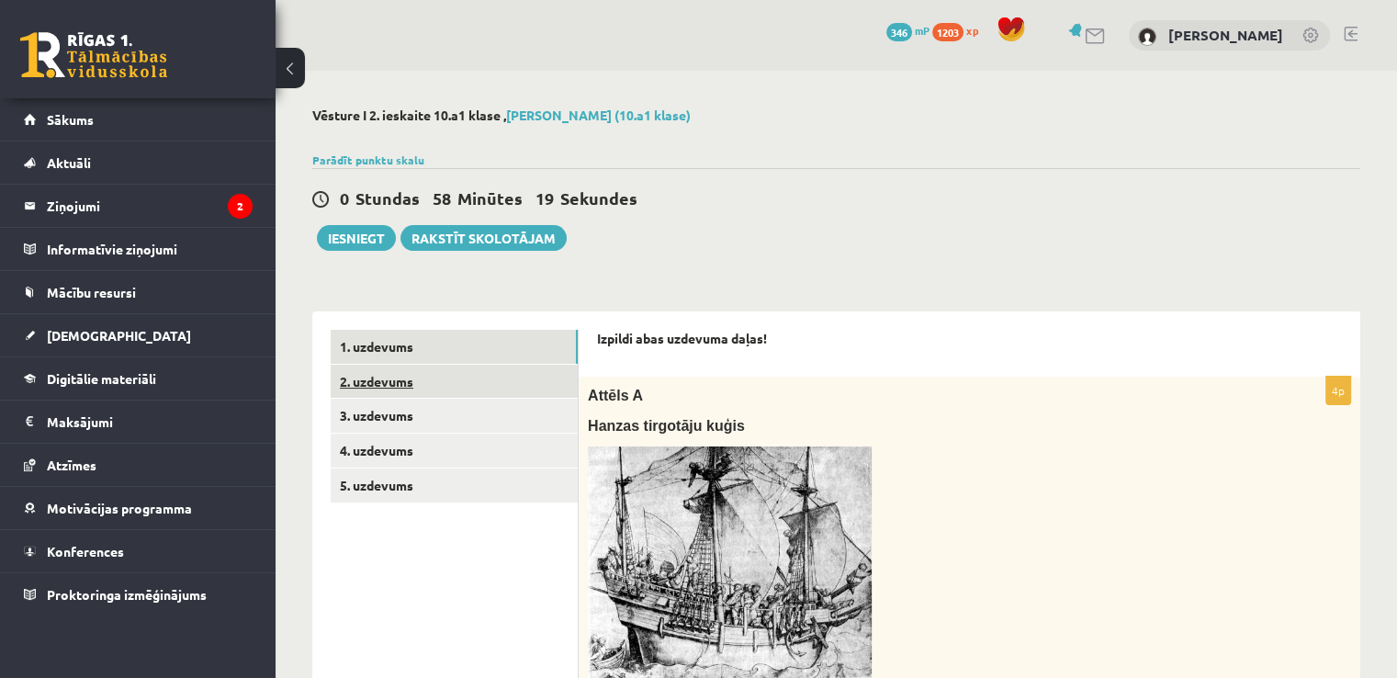
click at [401, 383] on link "2. uzdevums" at bounding box center [454, 382] width 247 height 34
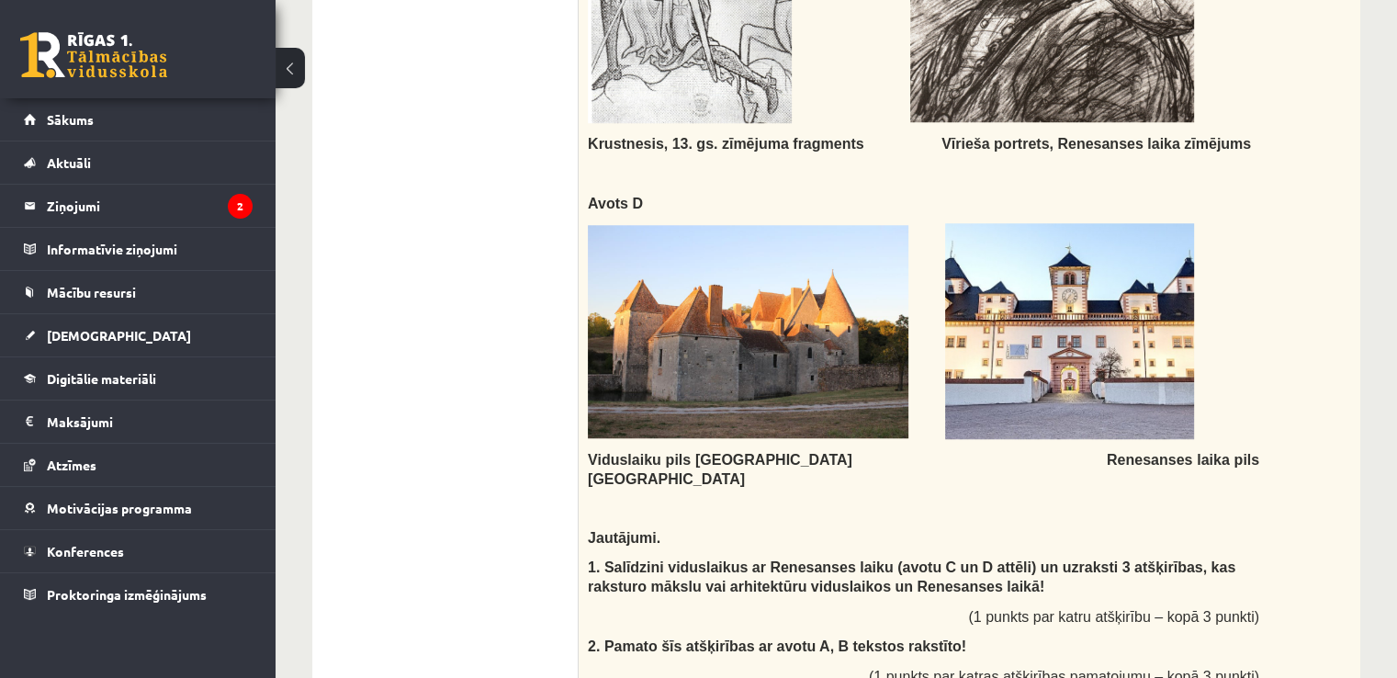
scroll to position [1904, 0]
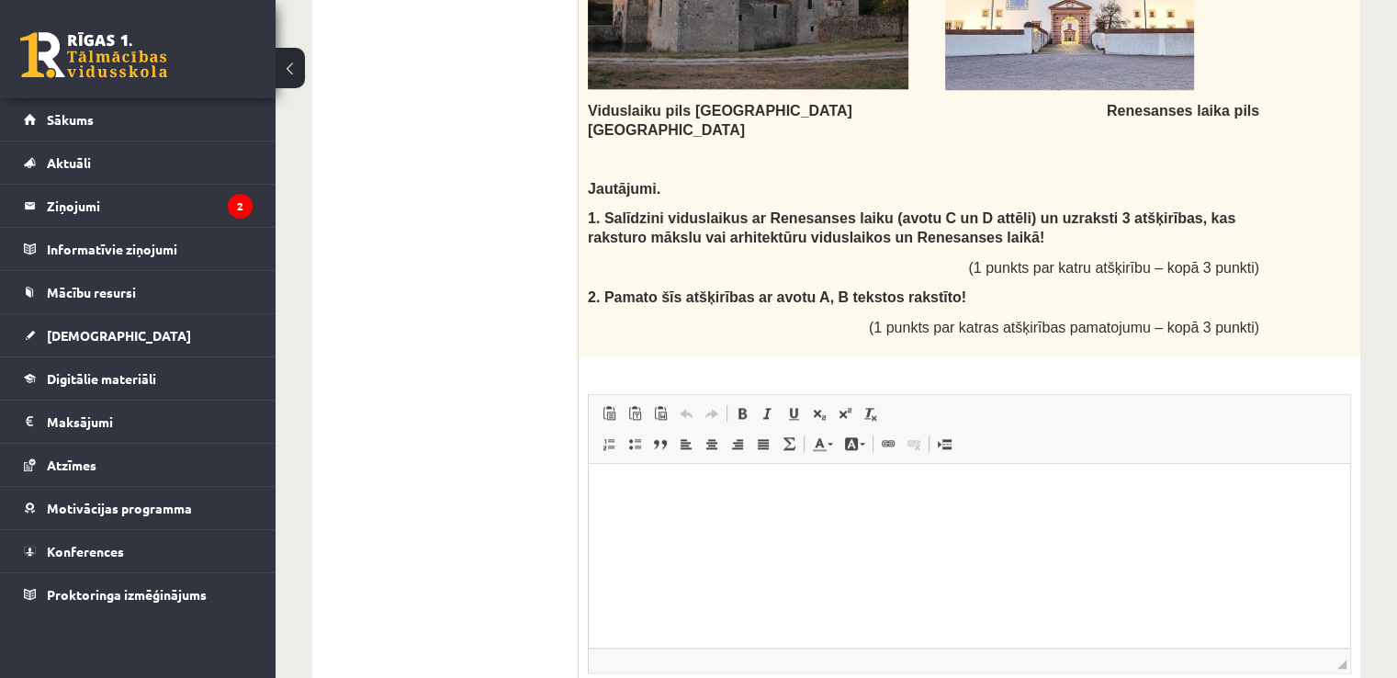
click at [850, 502] on html at bounding box center [969, 492] width 761 height 56
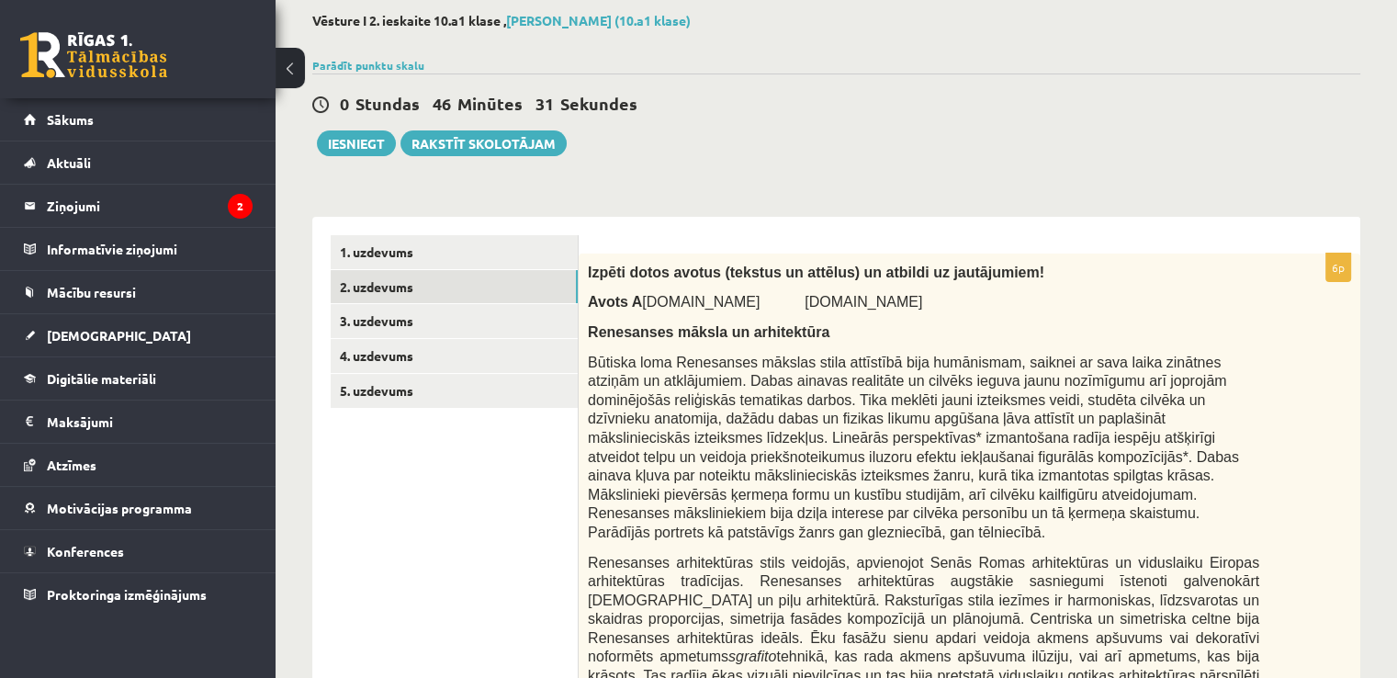
scroll to position [0, 0]
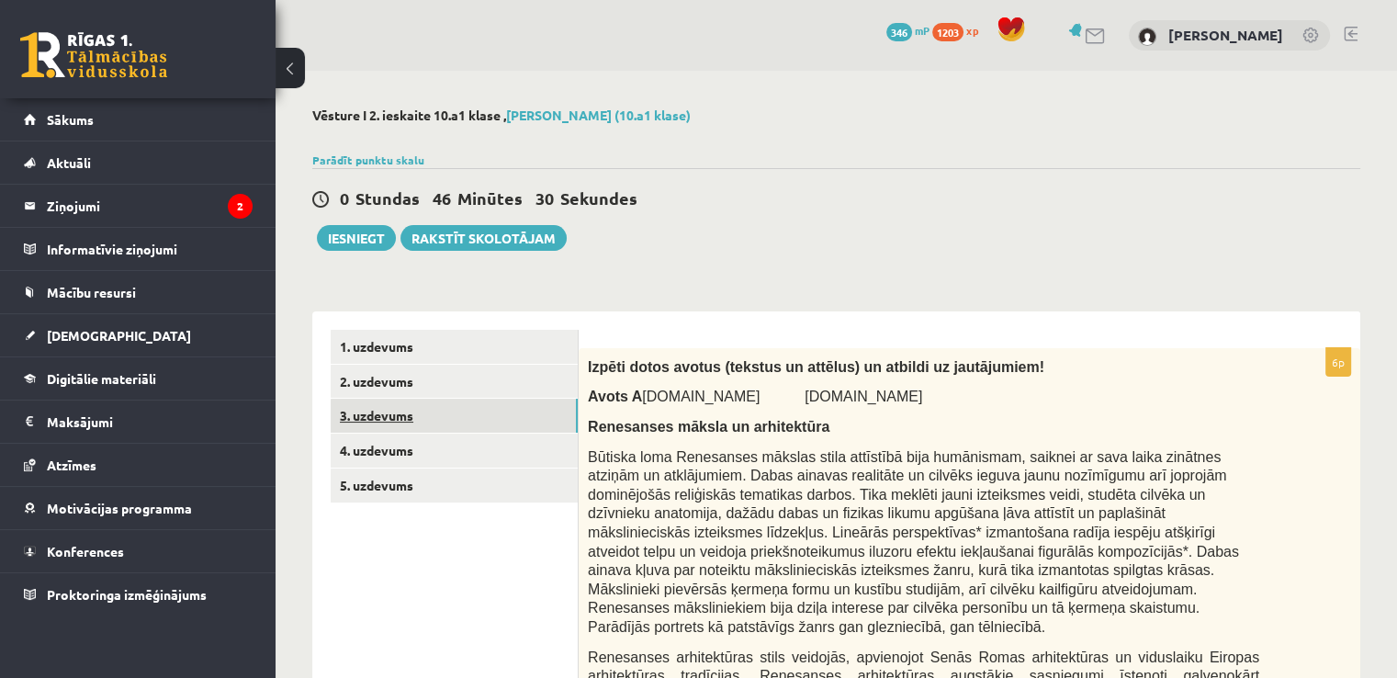
click at [408, 414] on link "3. uzdevums" at bounding box center [454, 416] width 247 height 34
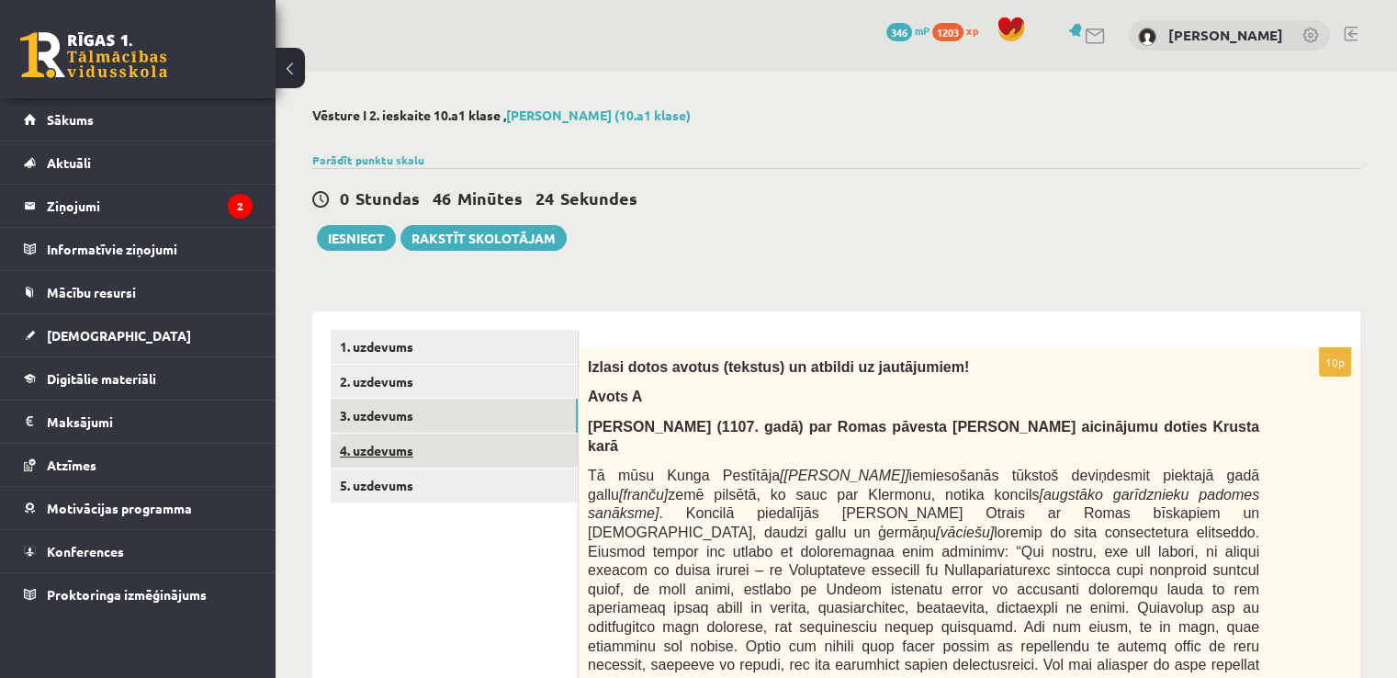
click at [400, 458] on link "4. uzdevums" at bounding box center [454, 450] width 247 height 34
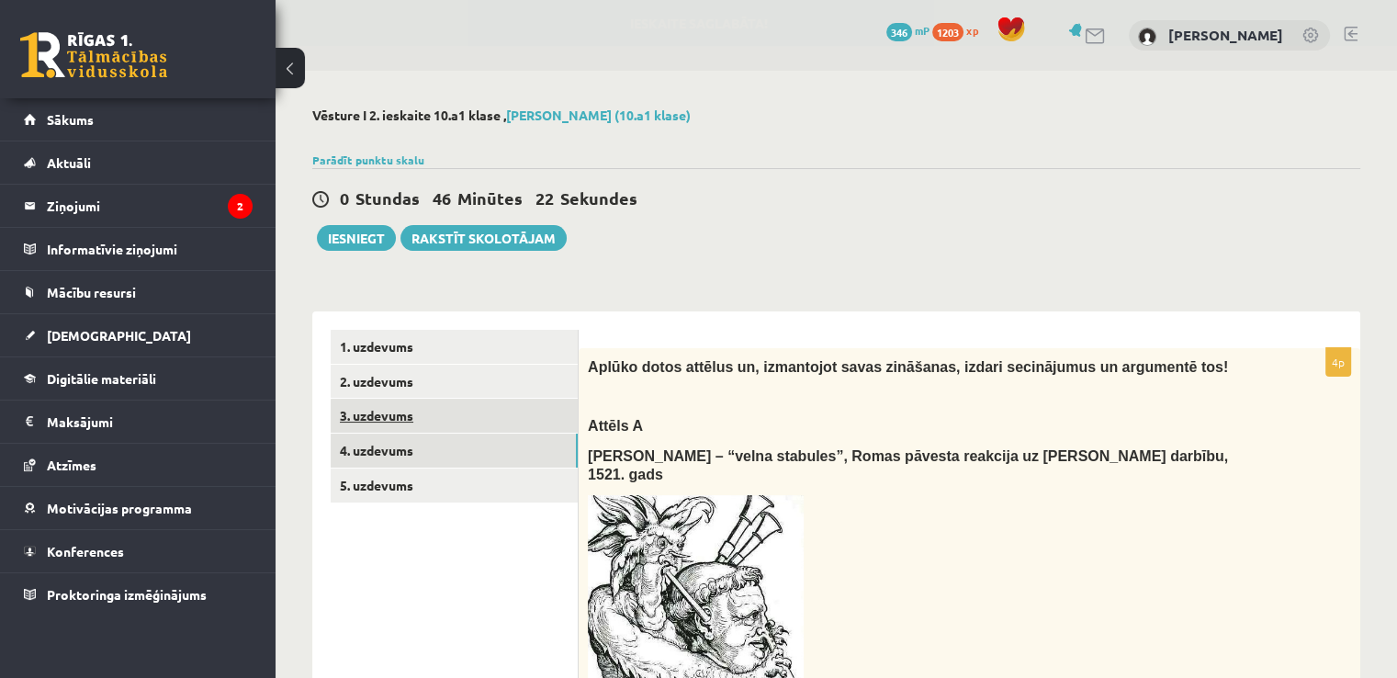
click at [383, 422] on link "3. uzdevums" at bounding box center [454, 416] width 247 height 34
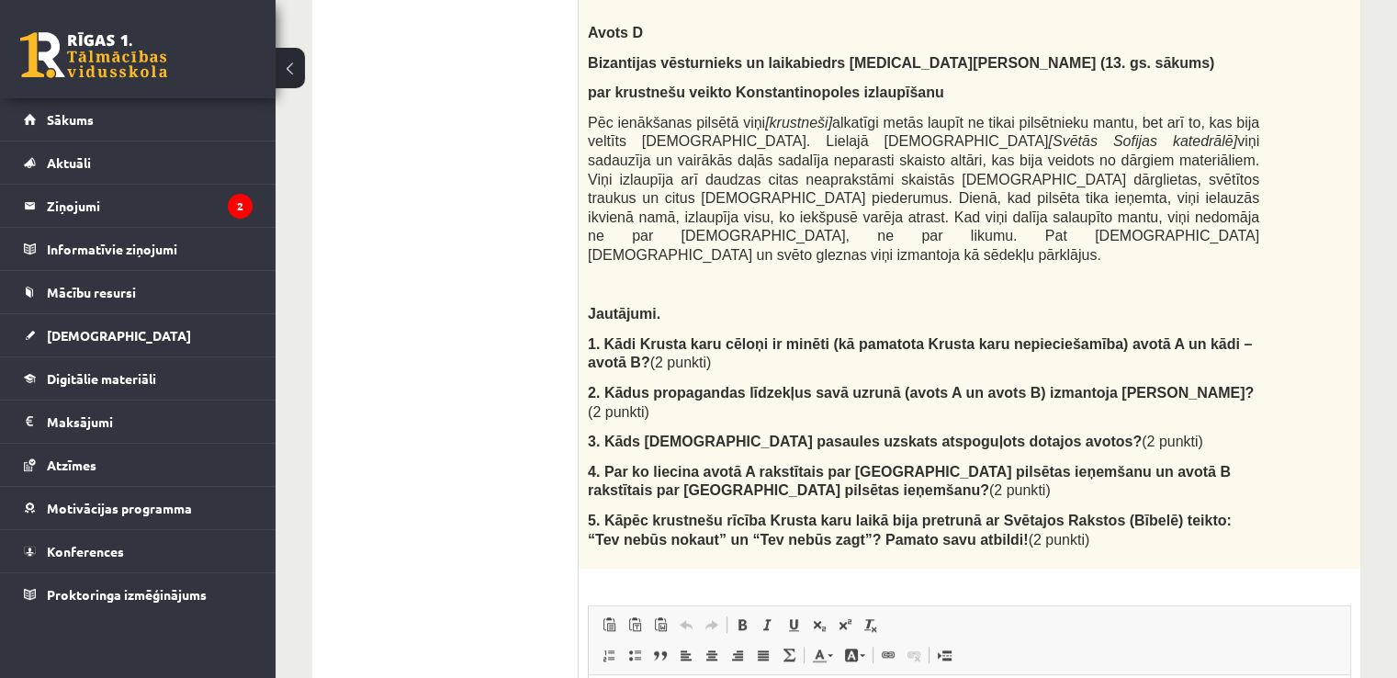
scroll to position [1548, 0]
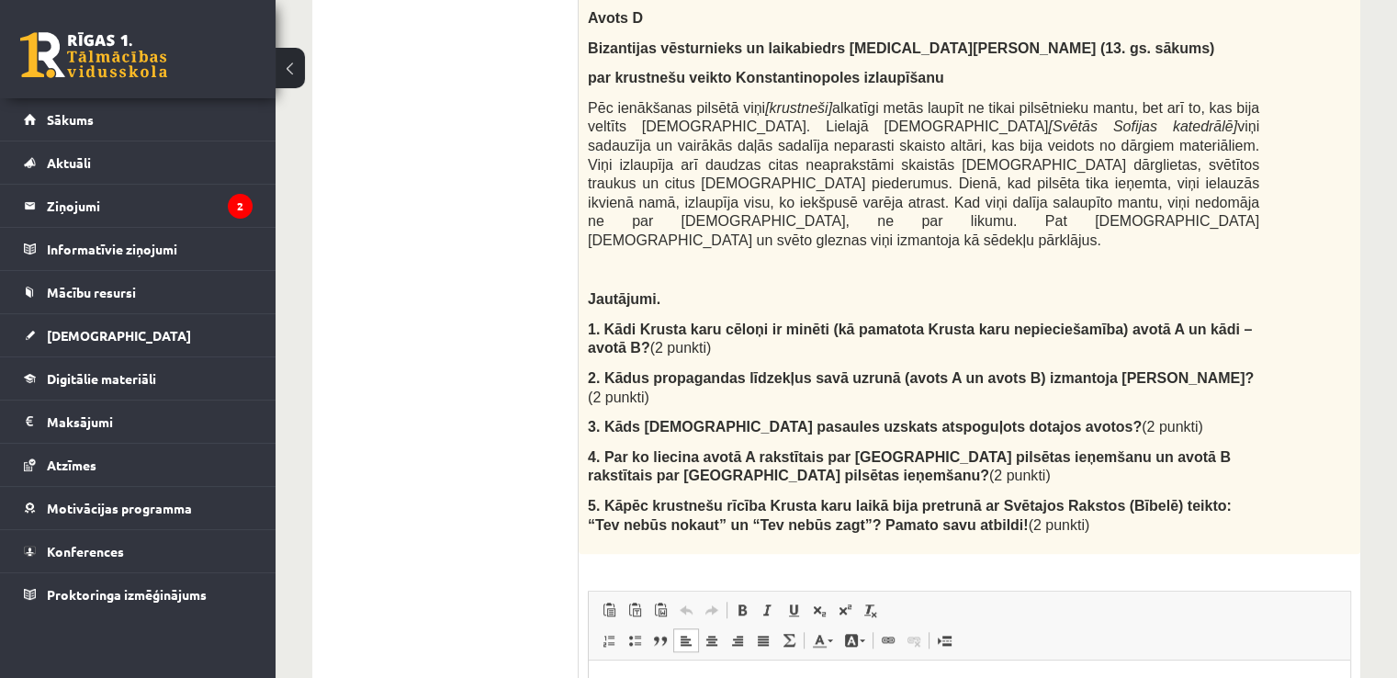
click at [714, 670] on html at bounding box center [969, 688] width 761 height 56
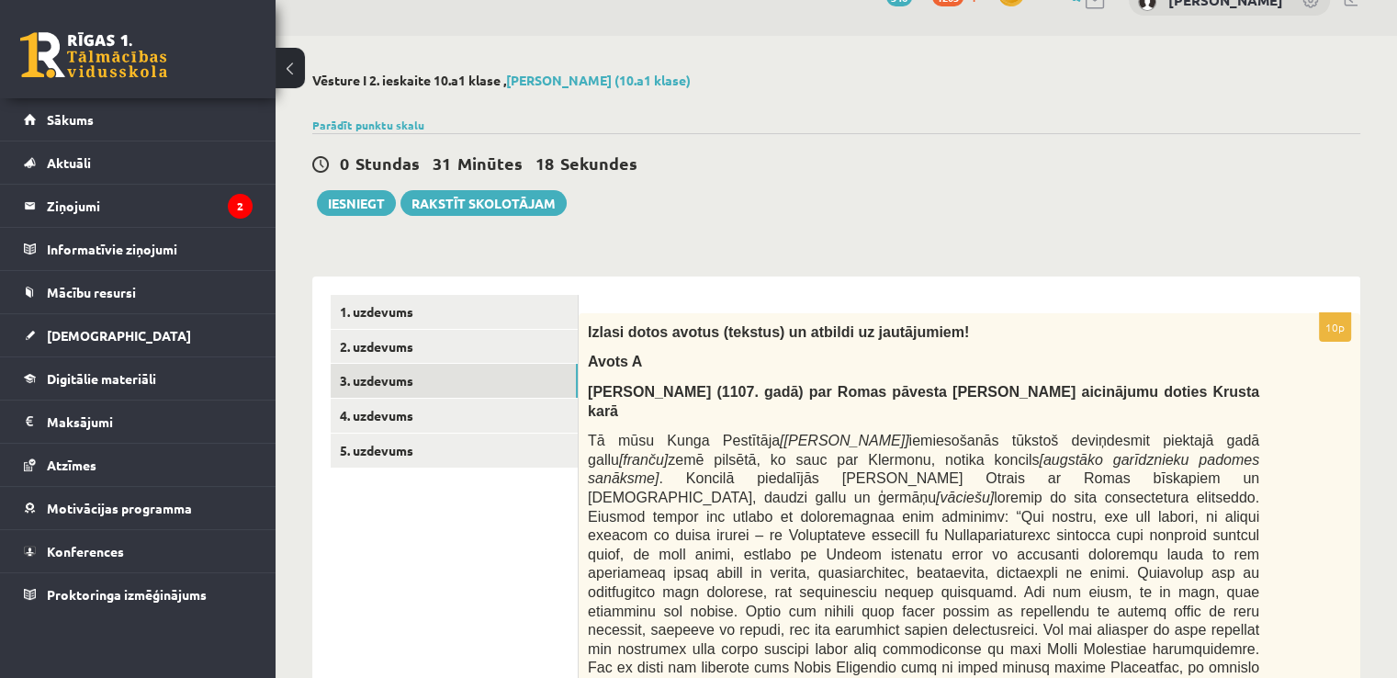
scroll to position [0, 0]
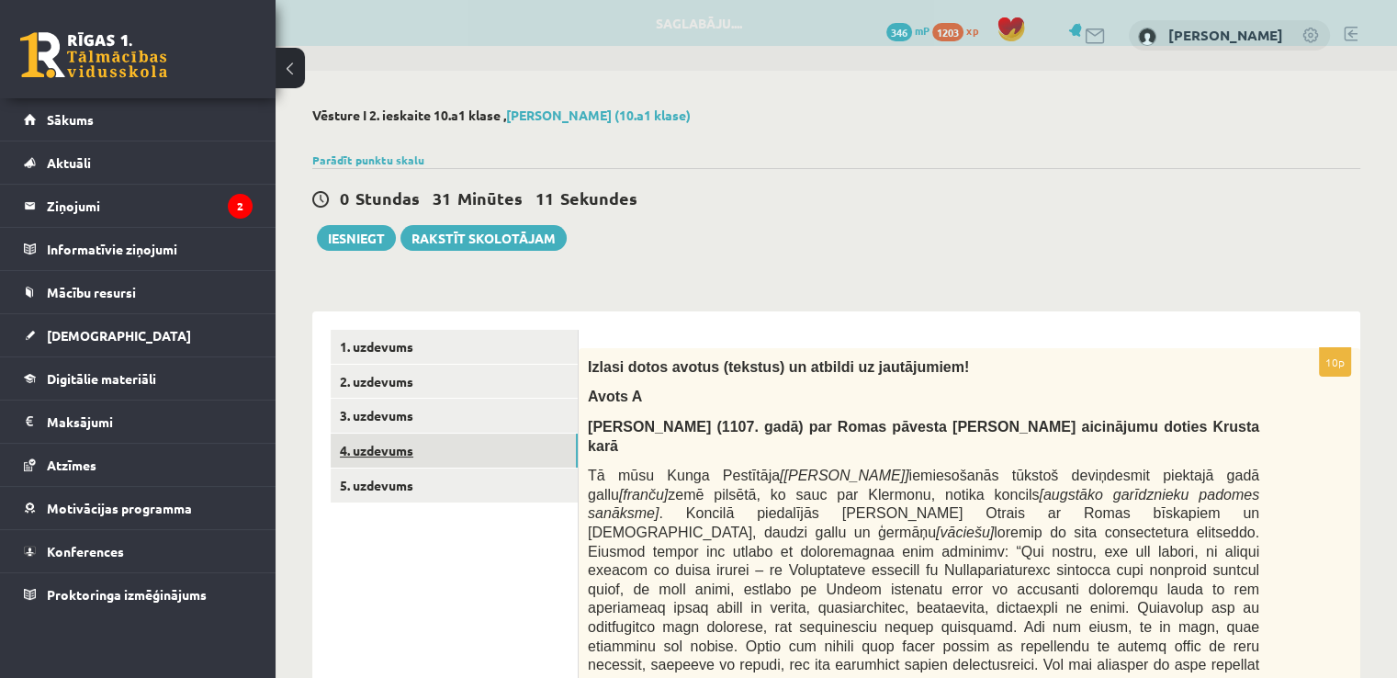
click at [402, 456] on link "4. uzdevums" at bounding box center [454, 450] width 247 height 34
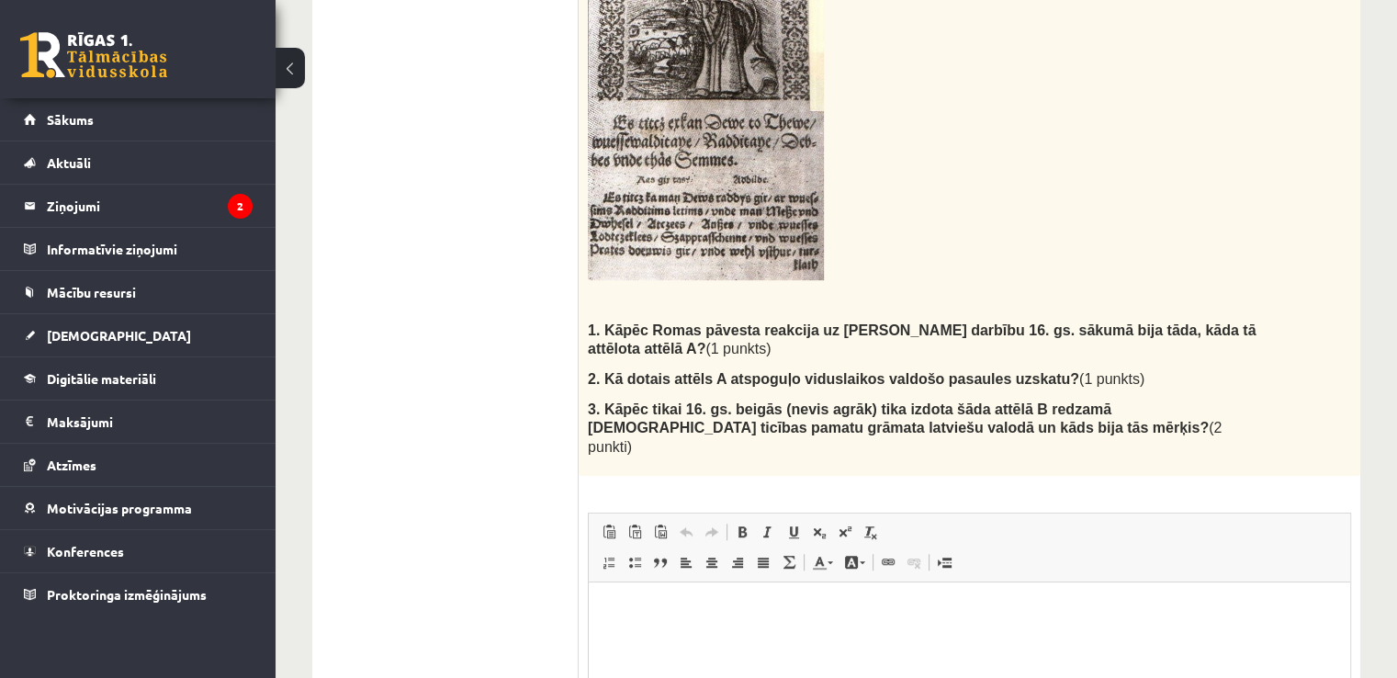
scroll to position [1010, 0]
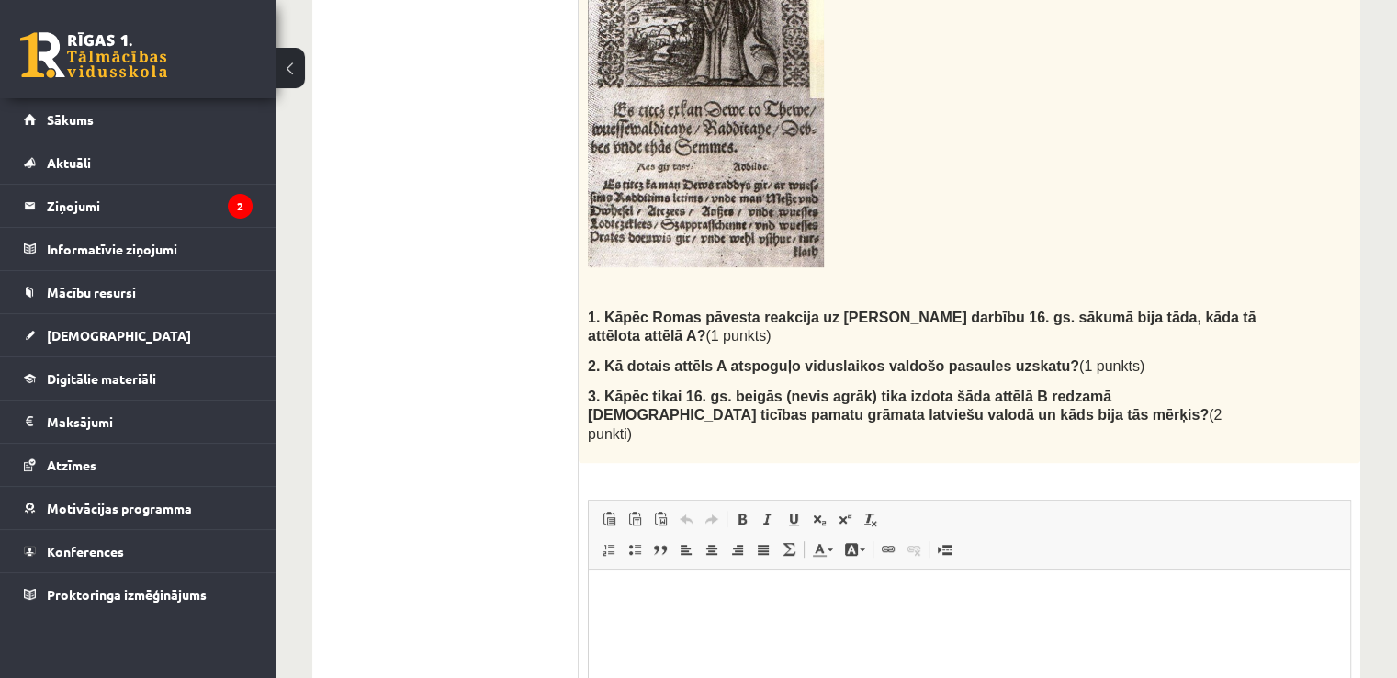
click at [846, 605] on p "Визуальный текстовый редактор, wiswyg-editor-user-answer-47433991327200" at bounding box center [969, 597] width 725 height 19
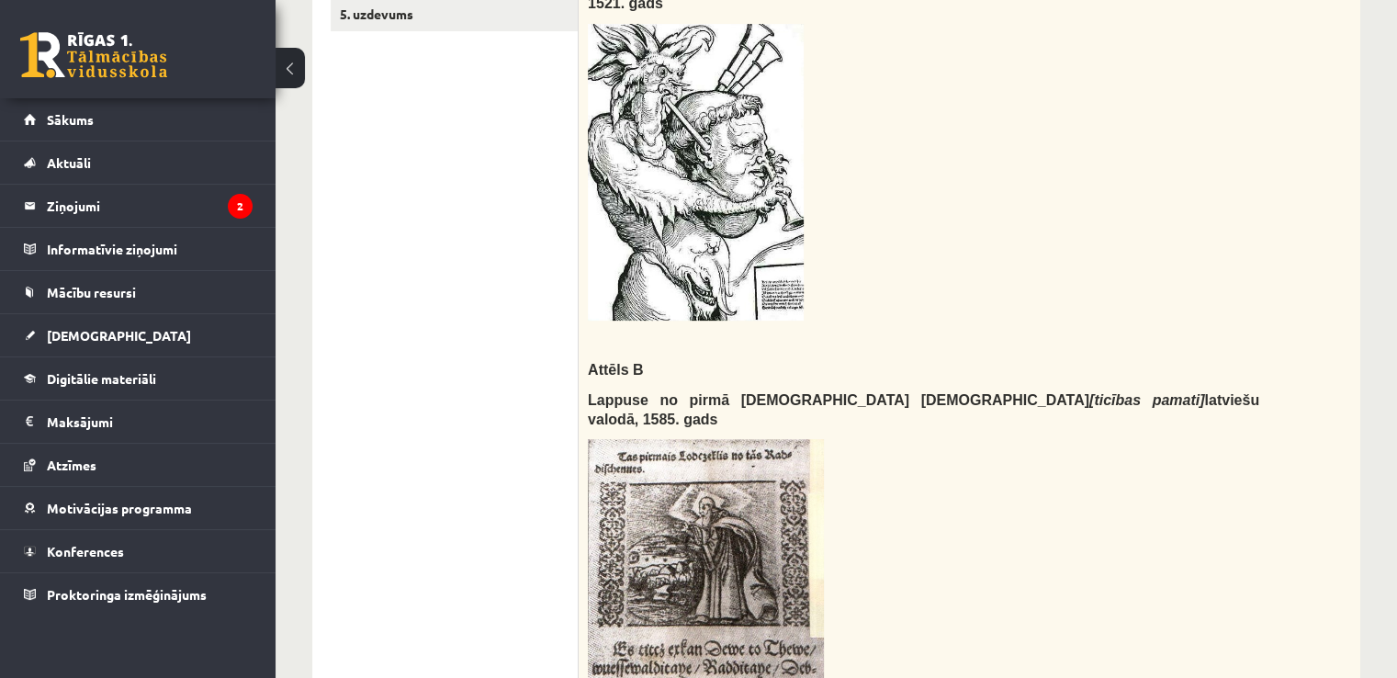
scroll to position [0, 0]
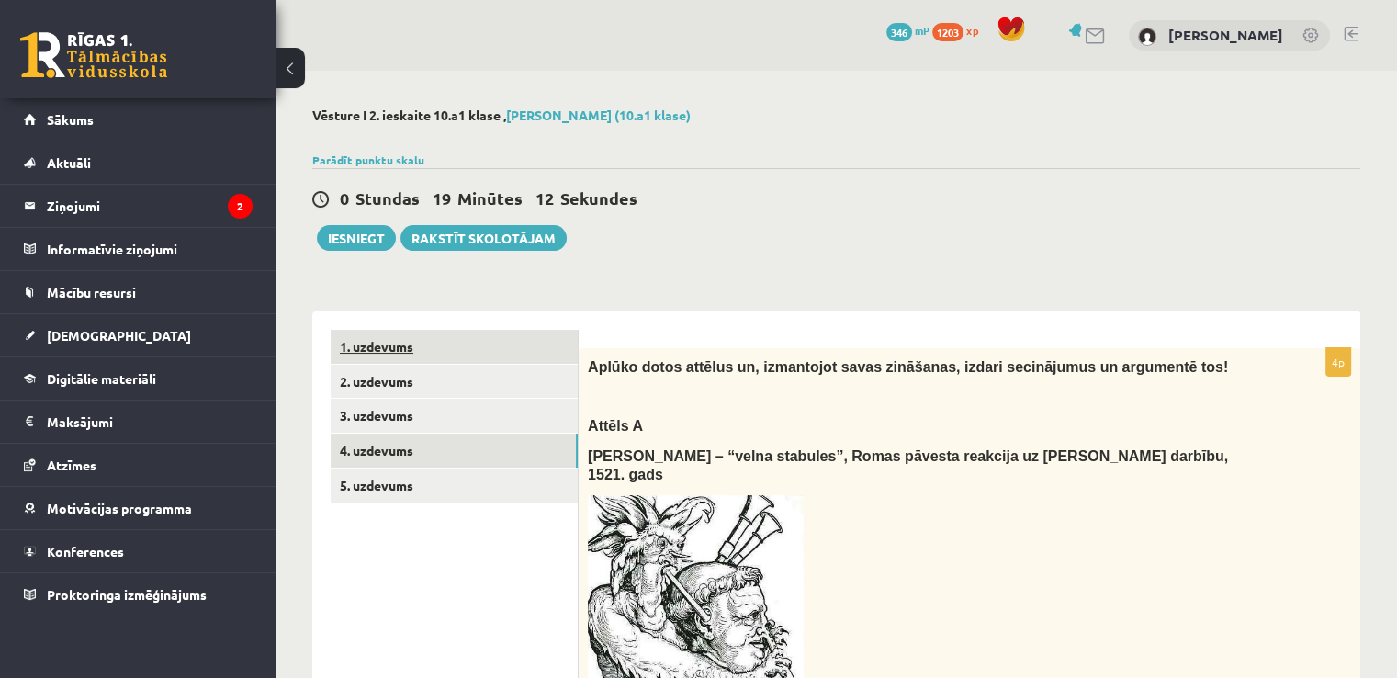
click at [382, 340] on link "1. uzdevums" at bounding box center [454, 347] width 247 height 34
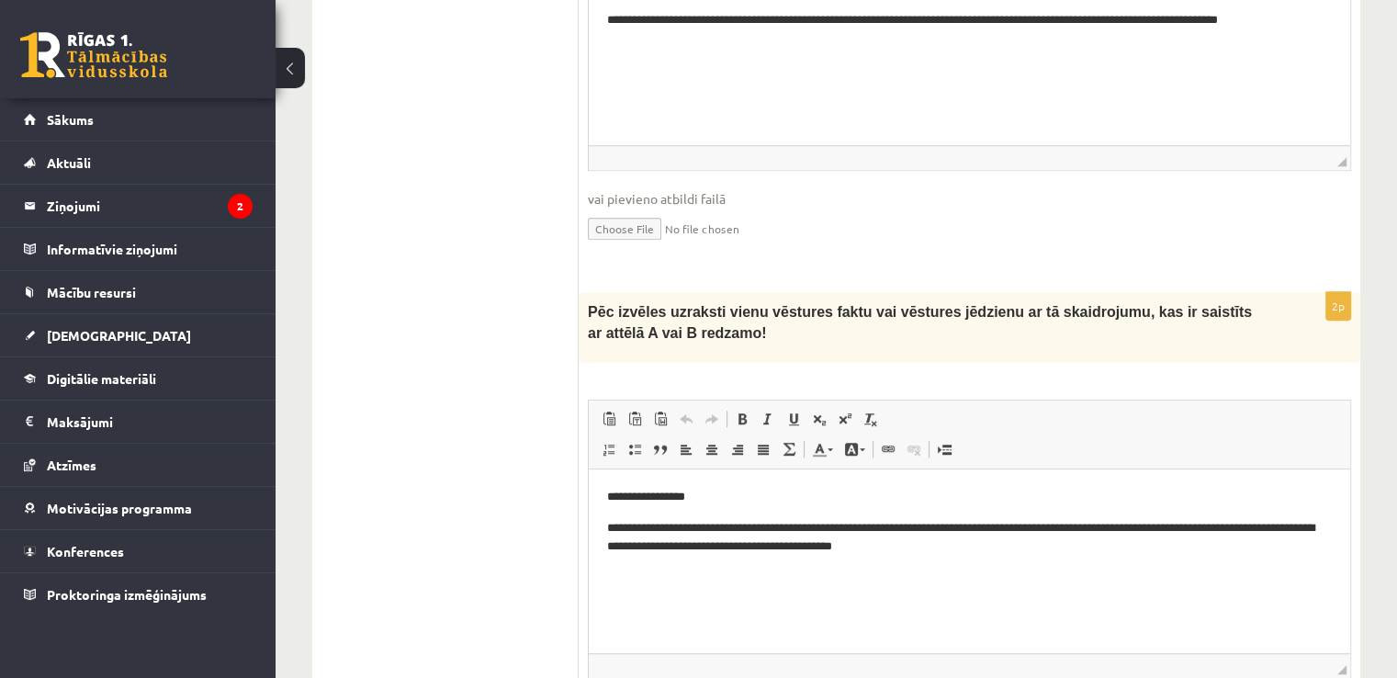
scroll to position [1236, 0]
click at [827, 546] on p "**********" at bounding box center [970, 536] width 726 height 39
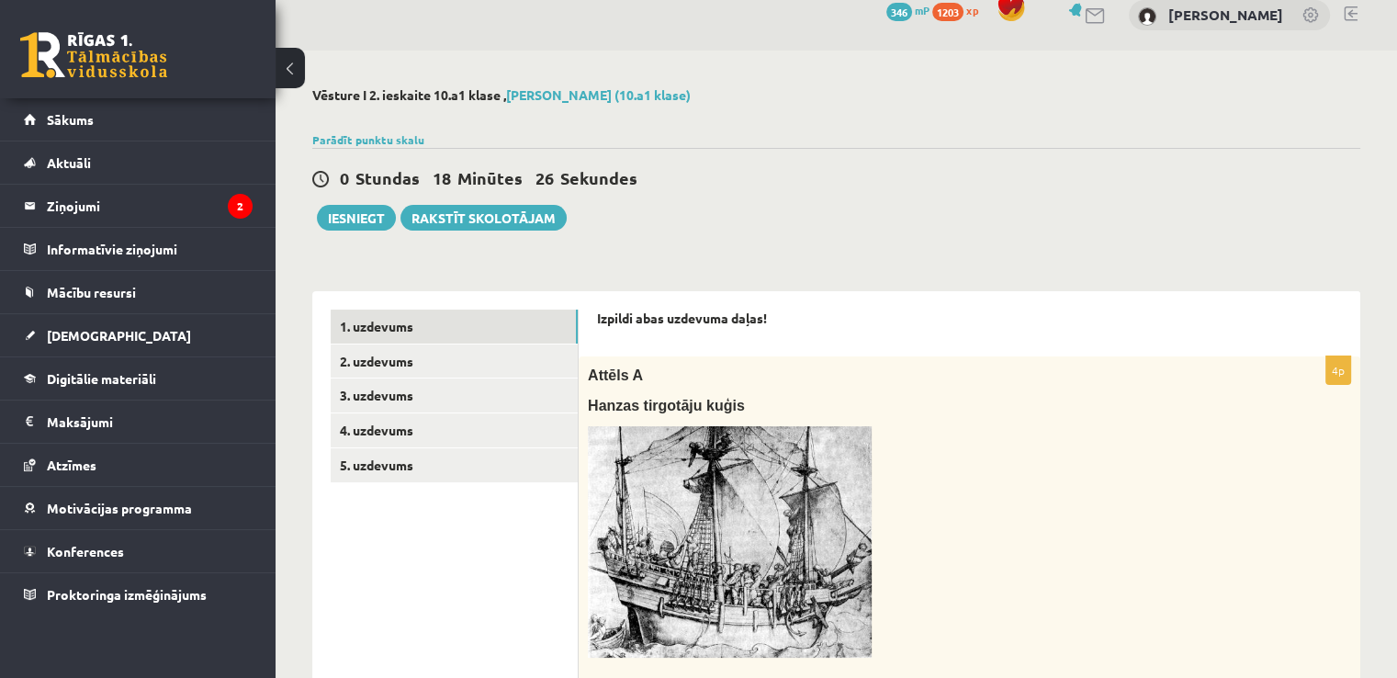
scroll to position [0, 0]
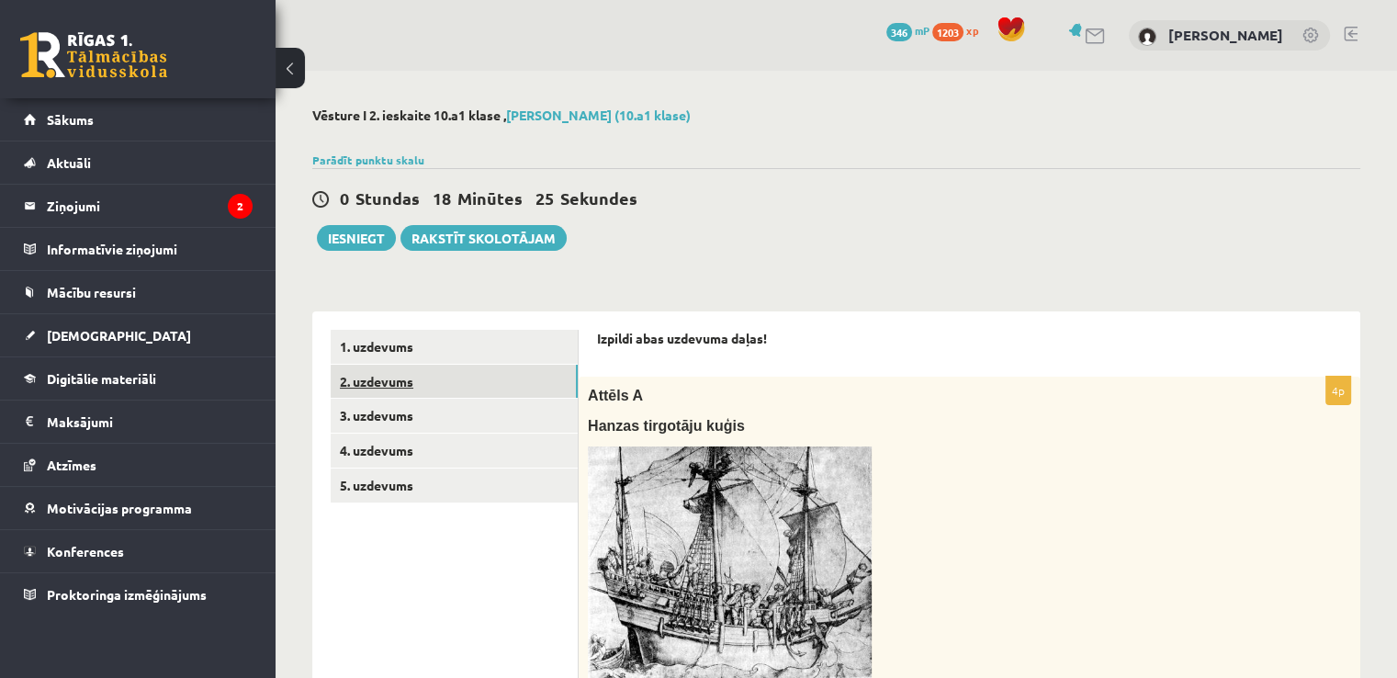
click at [499, 395] on link "2. uzdevums" at bounding box center [454, 382] width 247 height 34
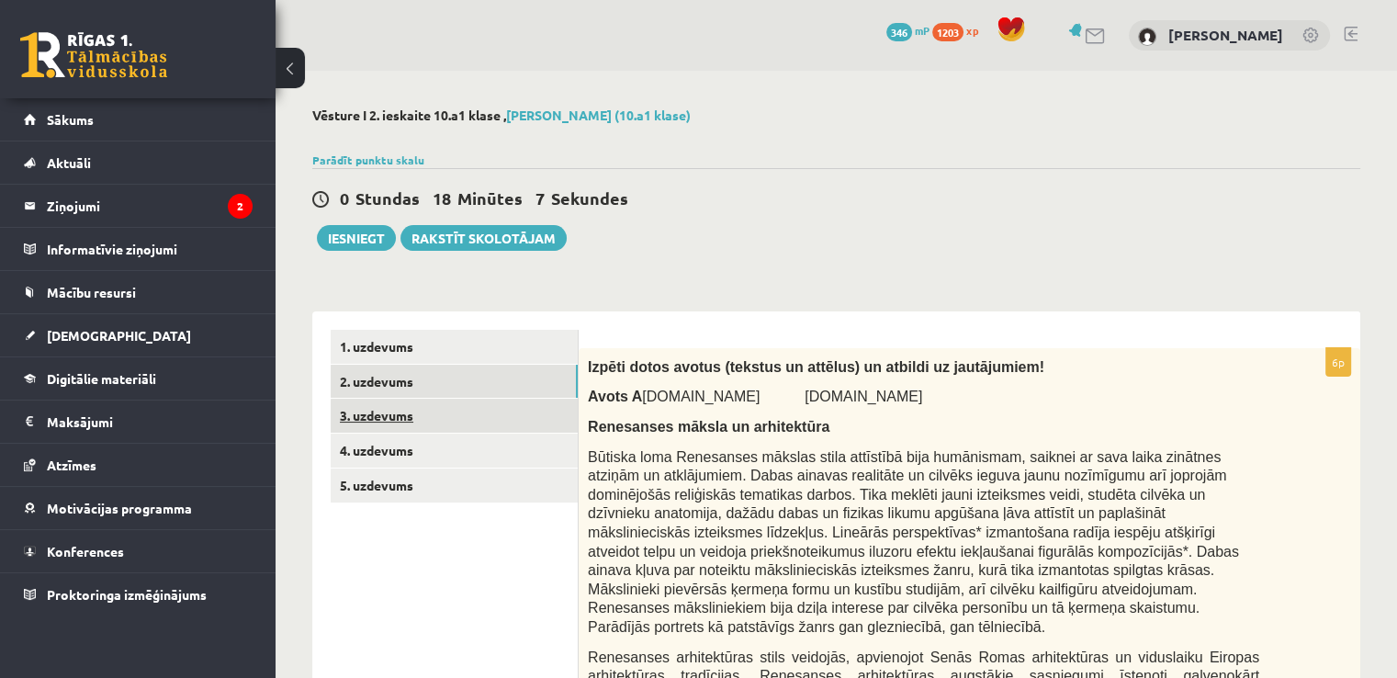
click at [404, 420] on link "3. uzdevums" at bounding box center [454, 416] width 247 height 34
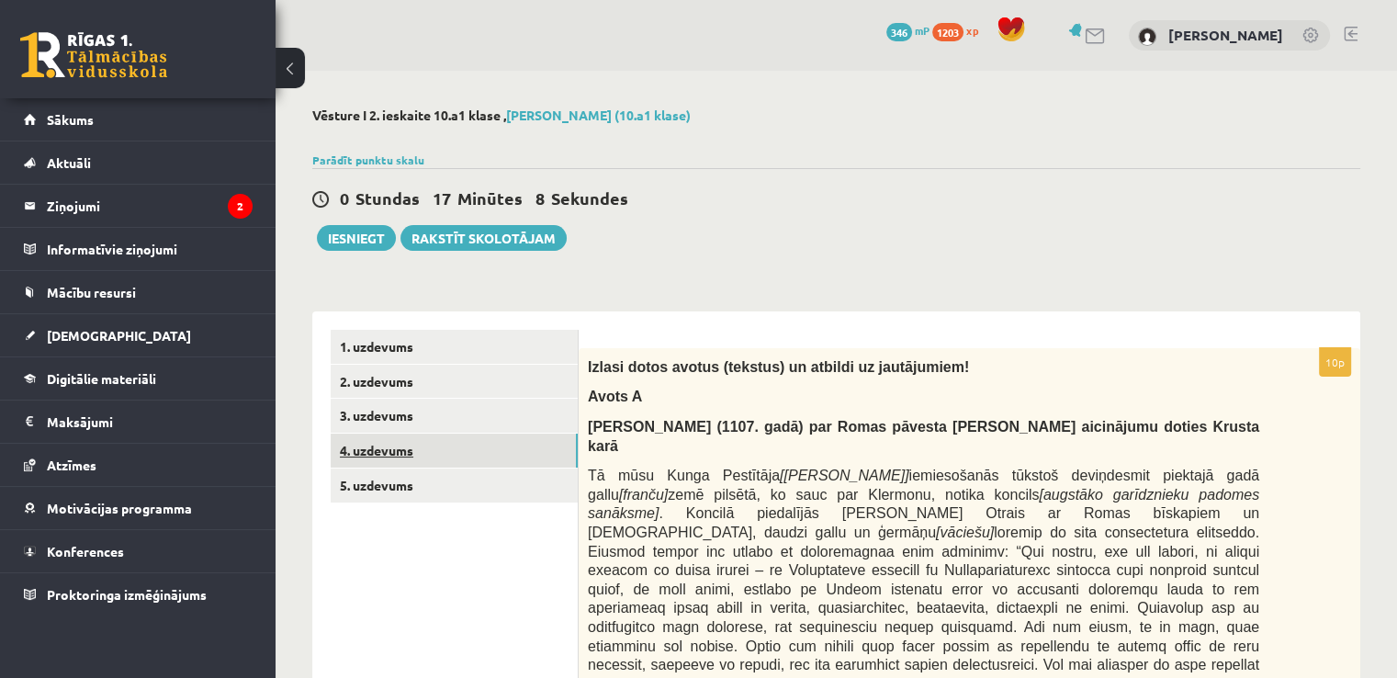
click at [411, 454] on link "4. uzdevums" at bounding box center [454, 450] width 247 height 34
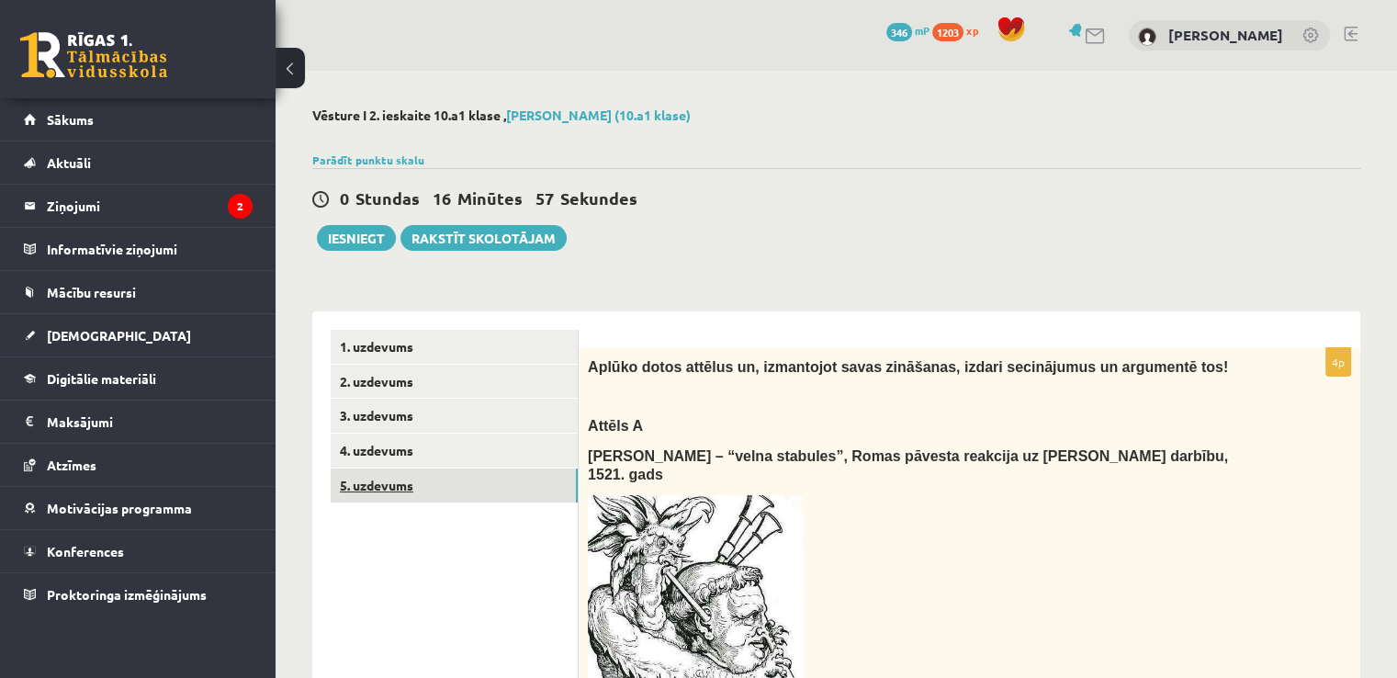
click at [414, 482] on link "5. uzdevums" at bounding box center [454, 485] width 247 height 34
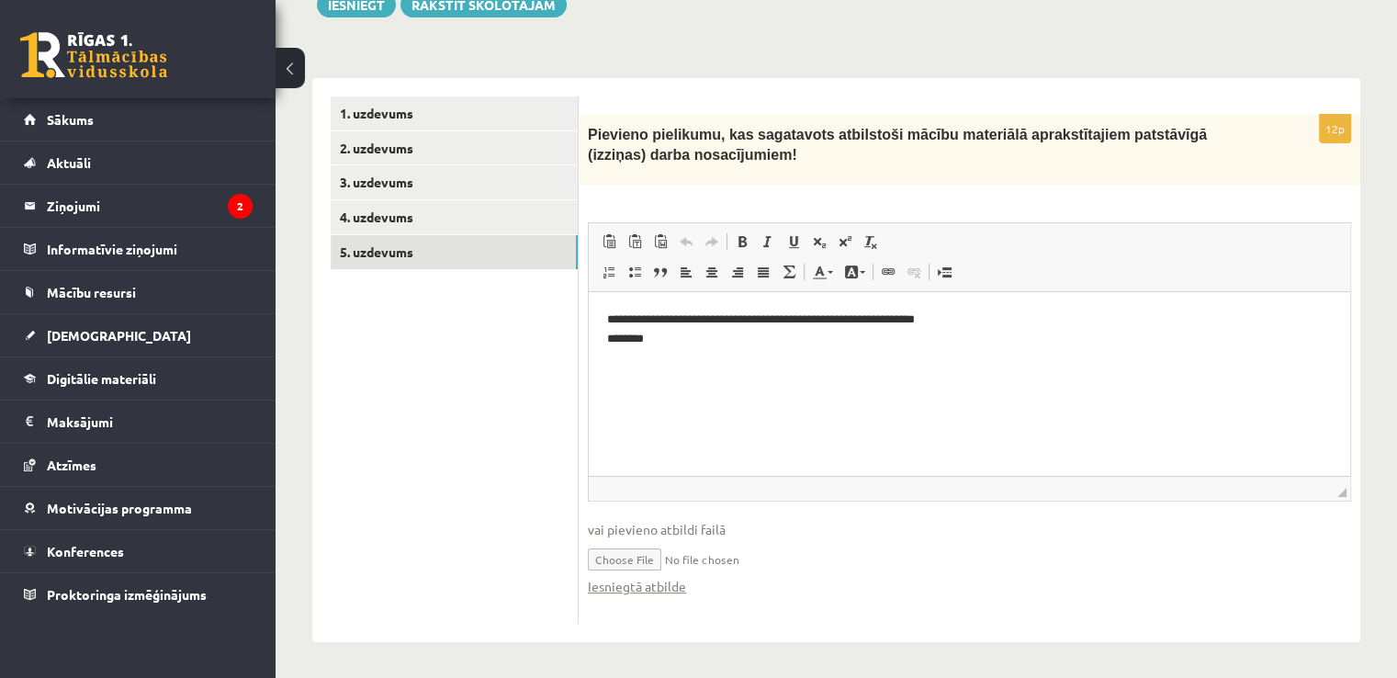
scroll to position [228, 0]
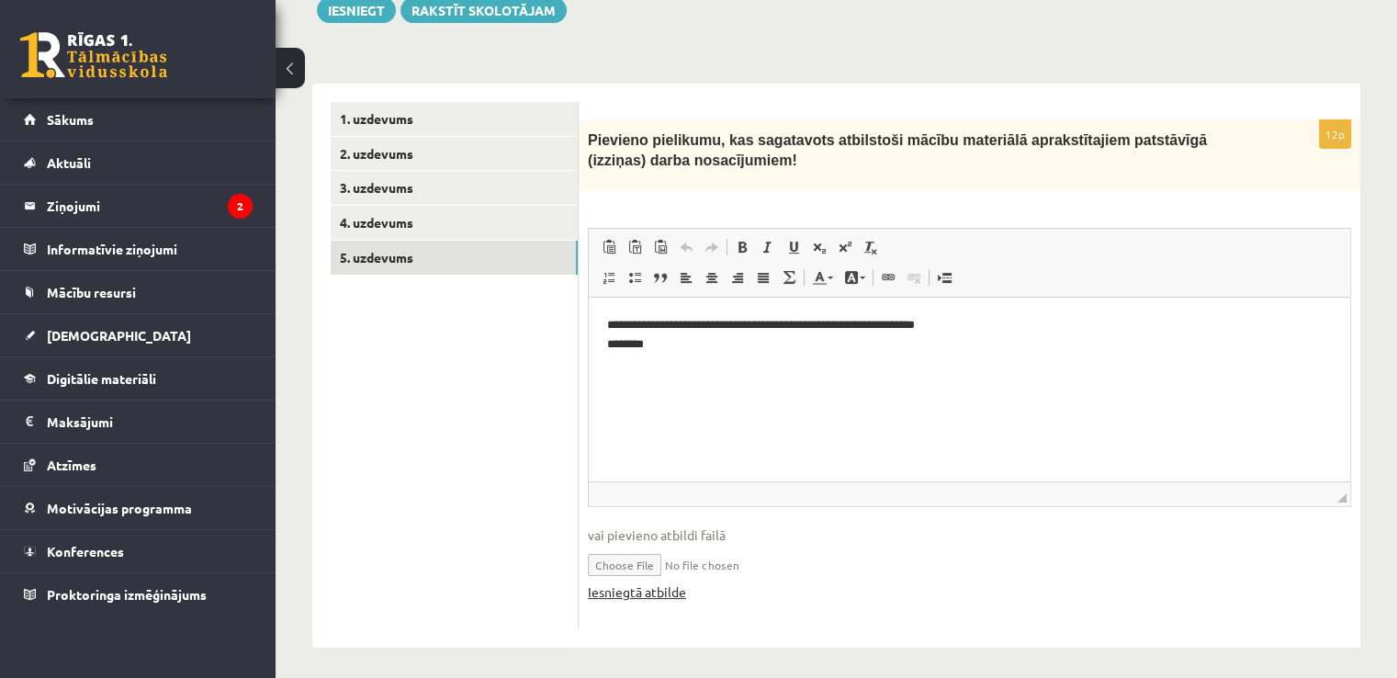
click at [632, 591] on link "Iesniegtā atbilde" at bounding box center [637, 591] width 98 height 19
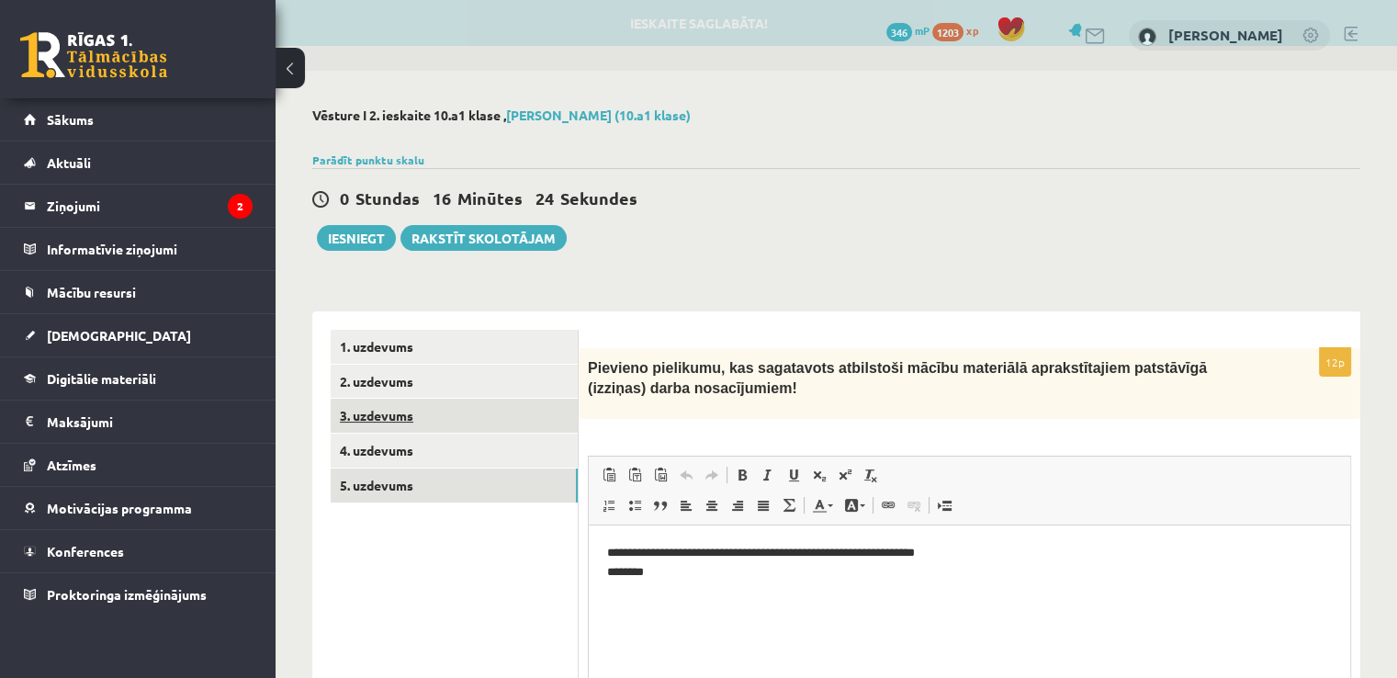
click at [389, 411] on link "3. uzdevums" at bounding box center [454, 416] width 247 height 34
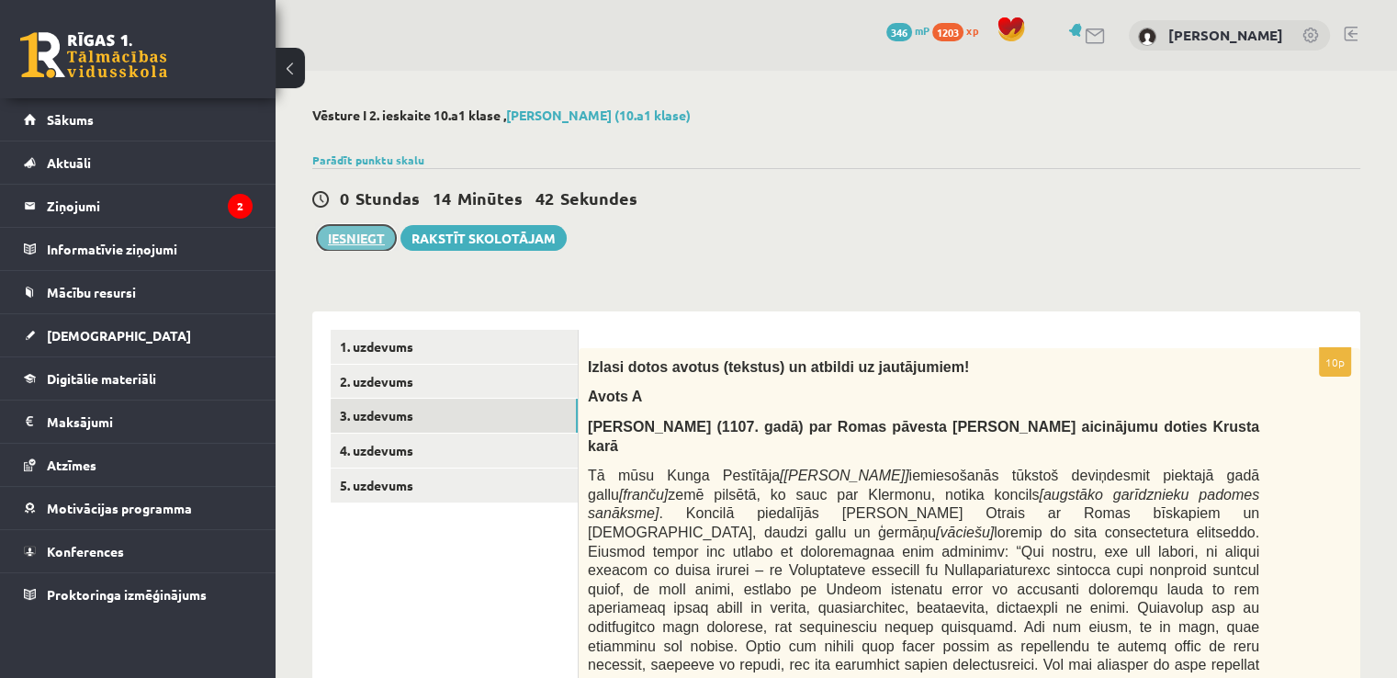
click at [368, 236] on button "Iesniegt" at bounding box center [356, 238] width 79 height 26
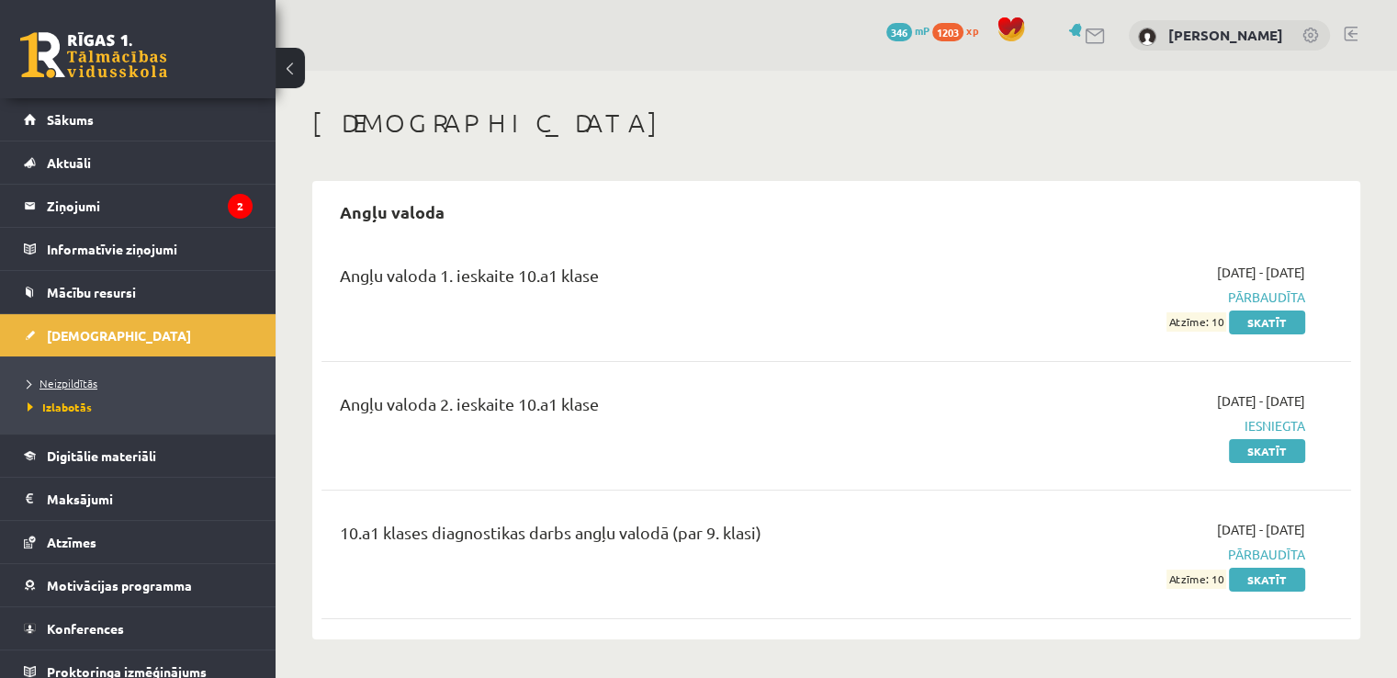
click at [97, 379] on link "Neizpildītās" at bounding box center [143, 383] width 230 height 17
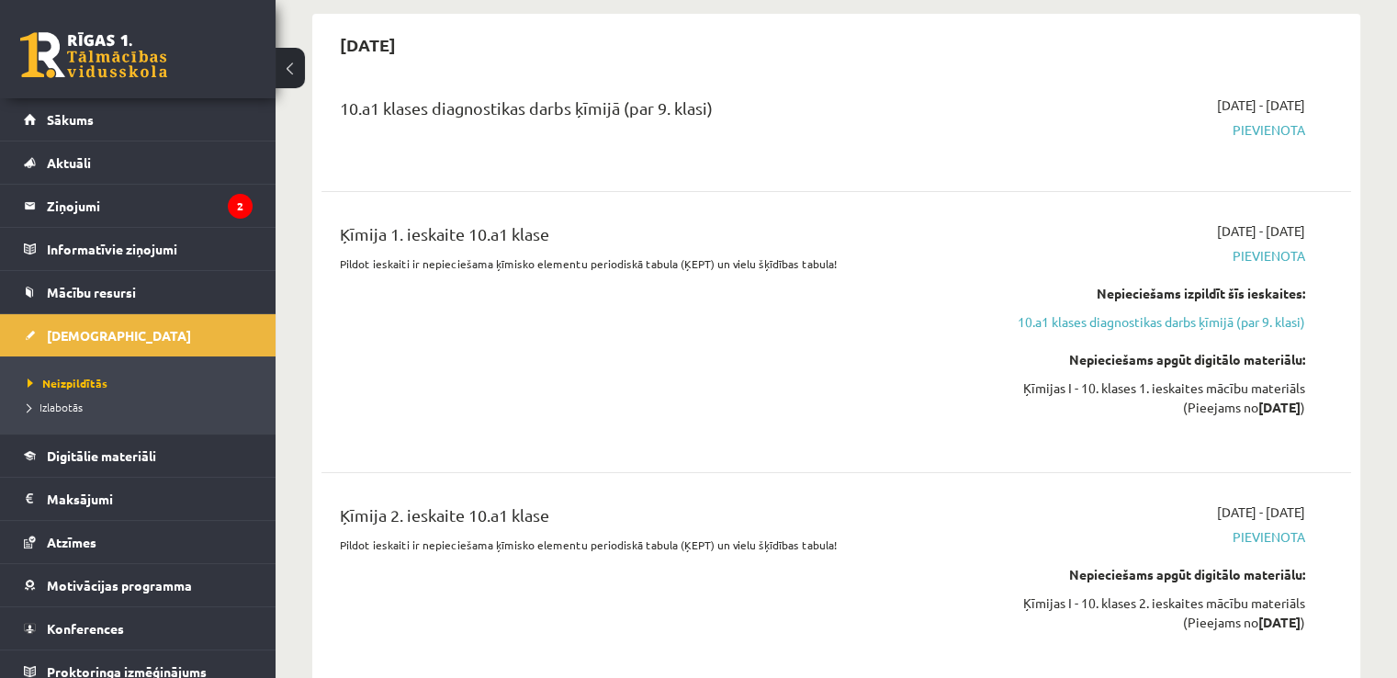
scroll to position [6462, 0]
